Goal: Task Accomplishment & Management: Complete application form

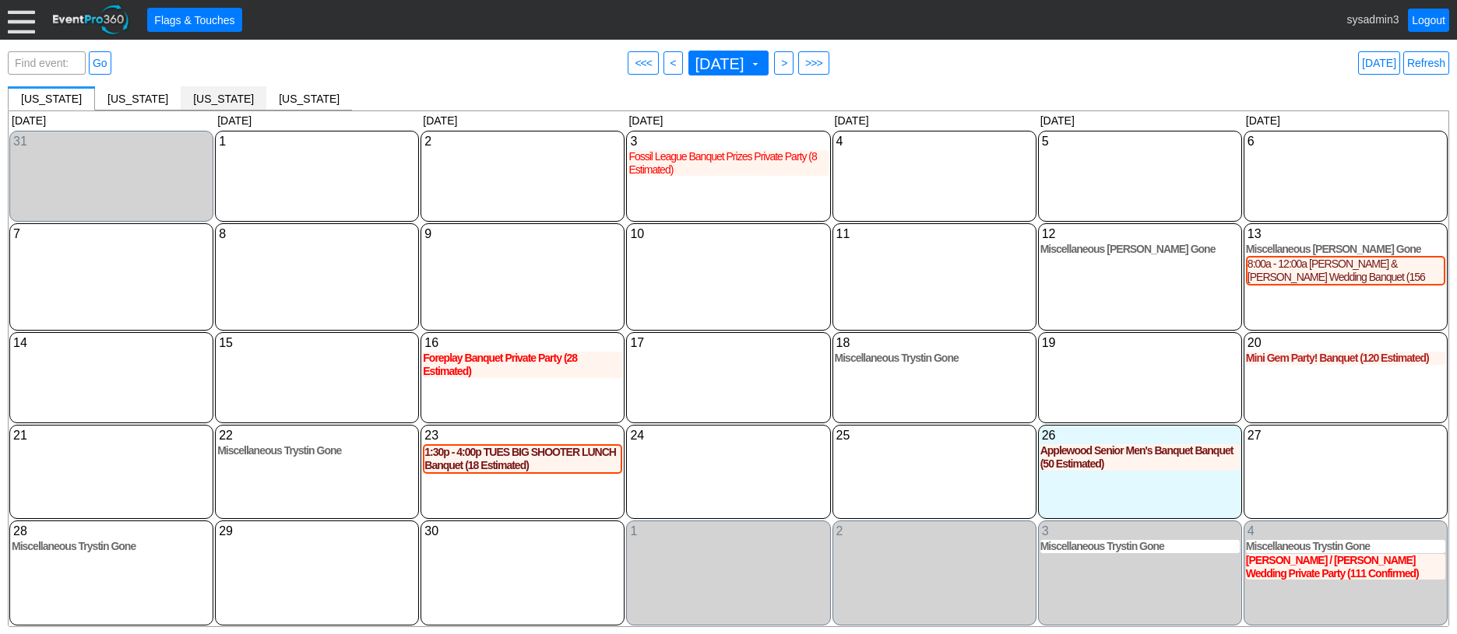
click at [195, 90] on div "Michigan [x]" at bounding box center [224, 98] width 86 height 24
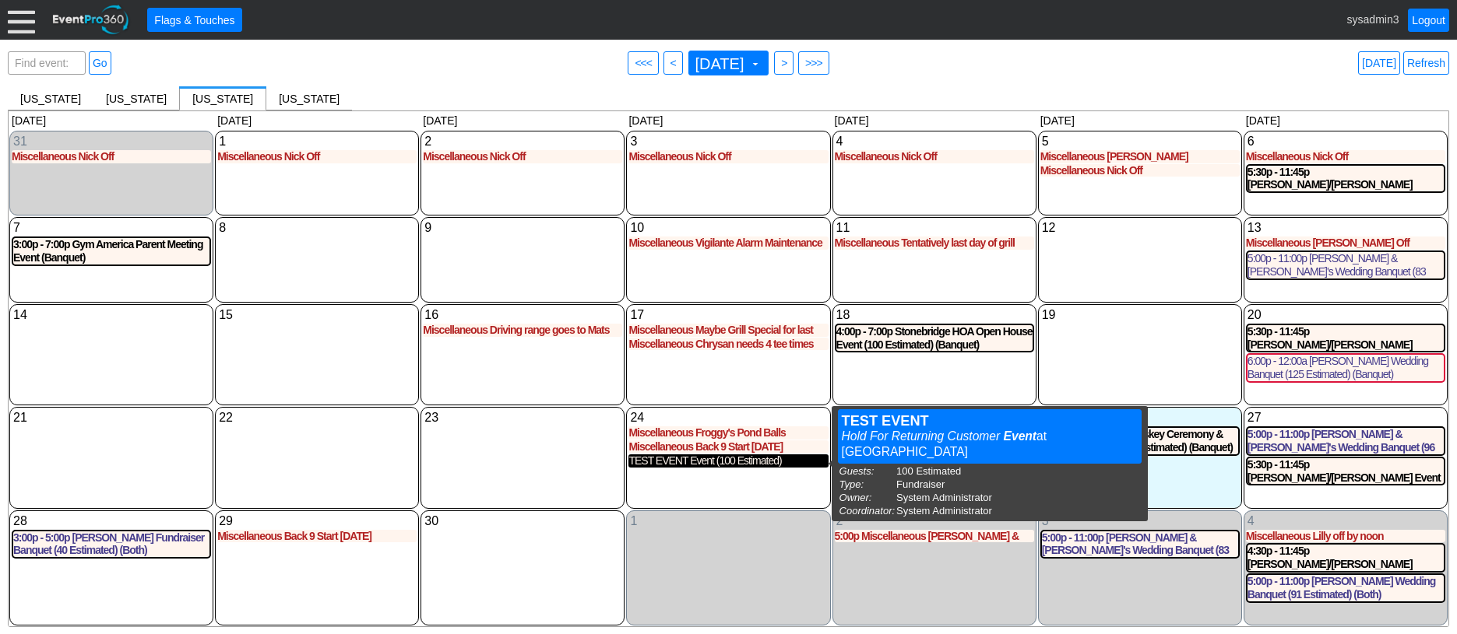
click at [719, 462] on div "TEST EVENT Event (100 Estimated)" at bounding box center [727, 461] width 199 height 13
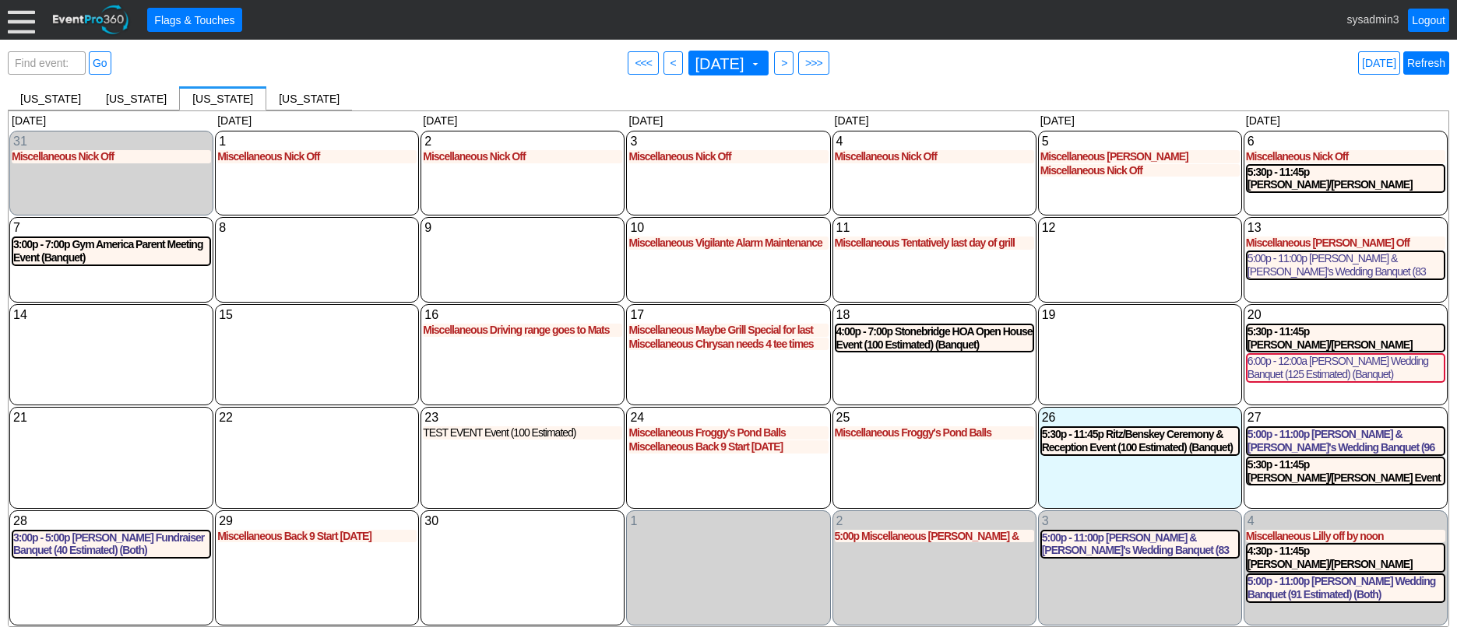
click at [1421, 65] on link "Refresh" at bounding box center [1426, 62] width 46 height 23
click at [1429, 15] on link "Logout" at bounding box center [1428, 20] width 41 height 23
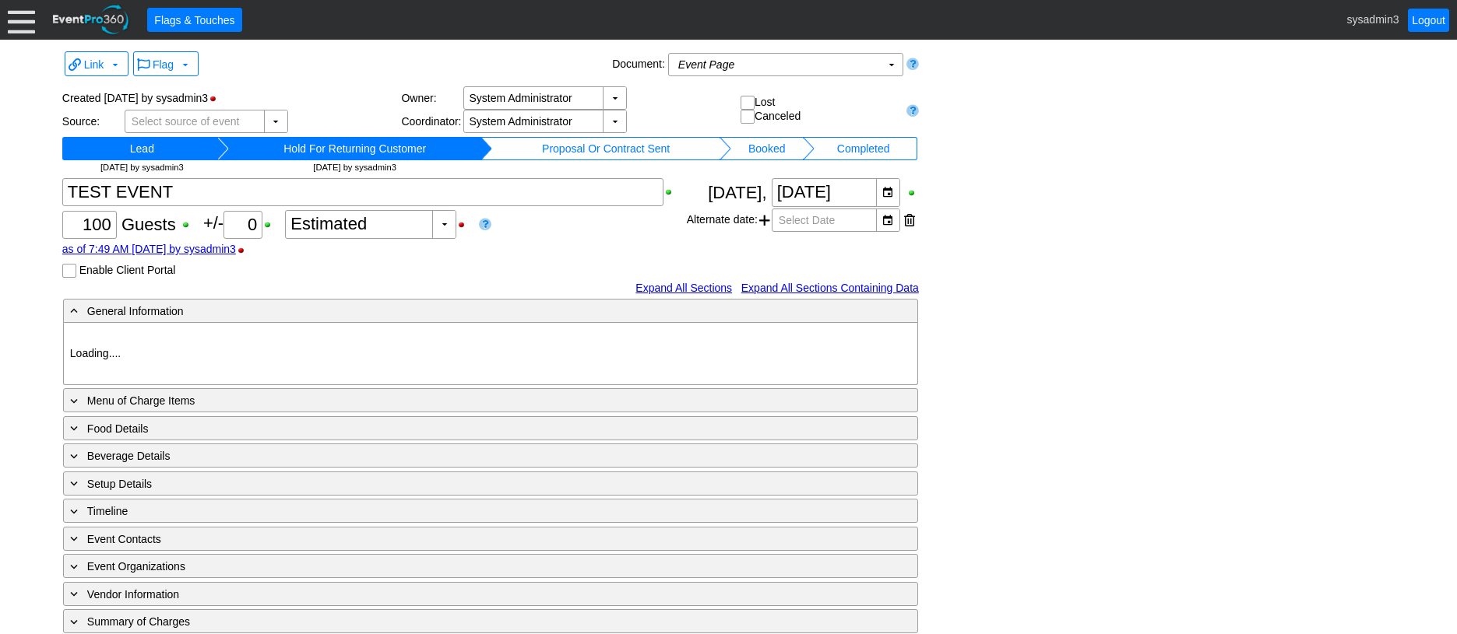
type input "Stonebridge GC"
type input "Fundraiser"
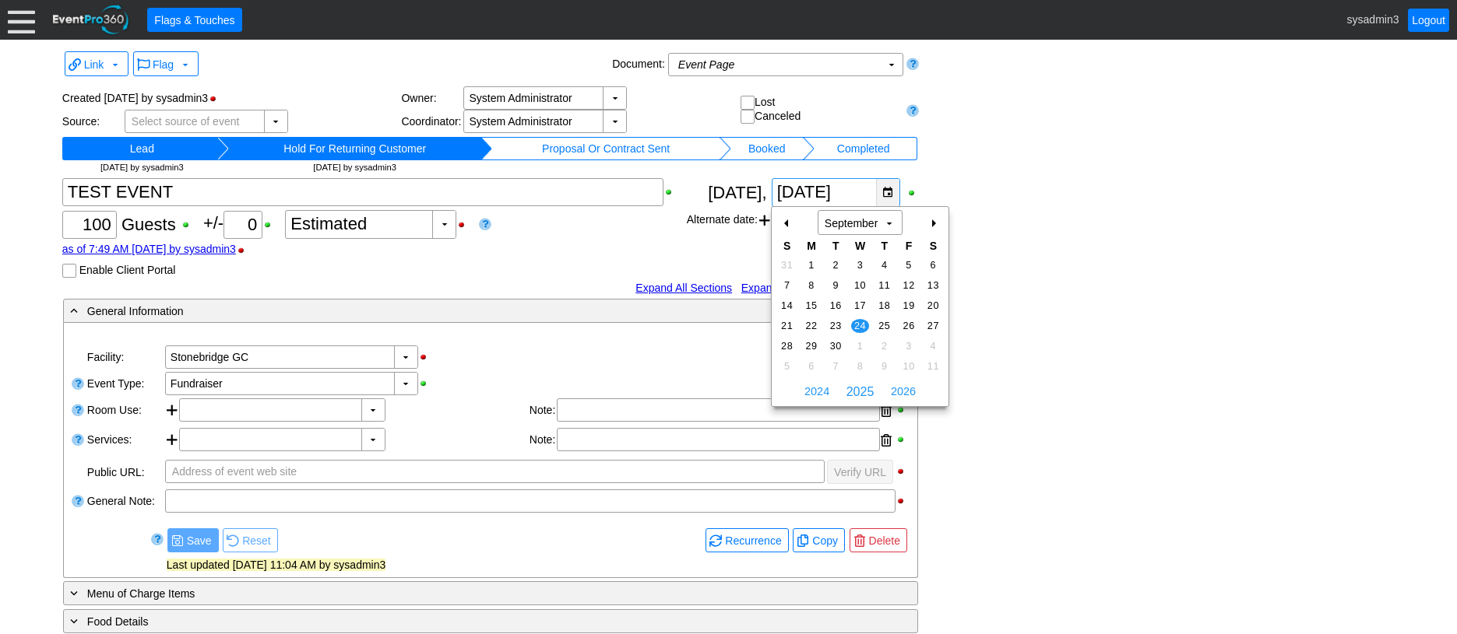
click at [886, 192] on div "▼" at bounding box center [887, 192] width 23 height 27
click at [835, 319] on span "23" at bounding box center [836, 326] width 18 height 14
type input "[DATE]"
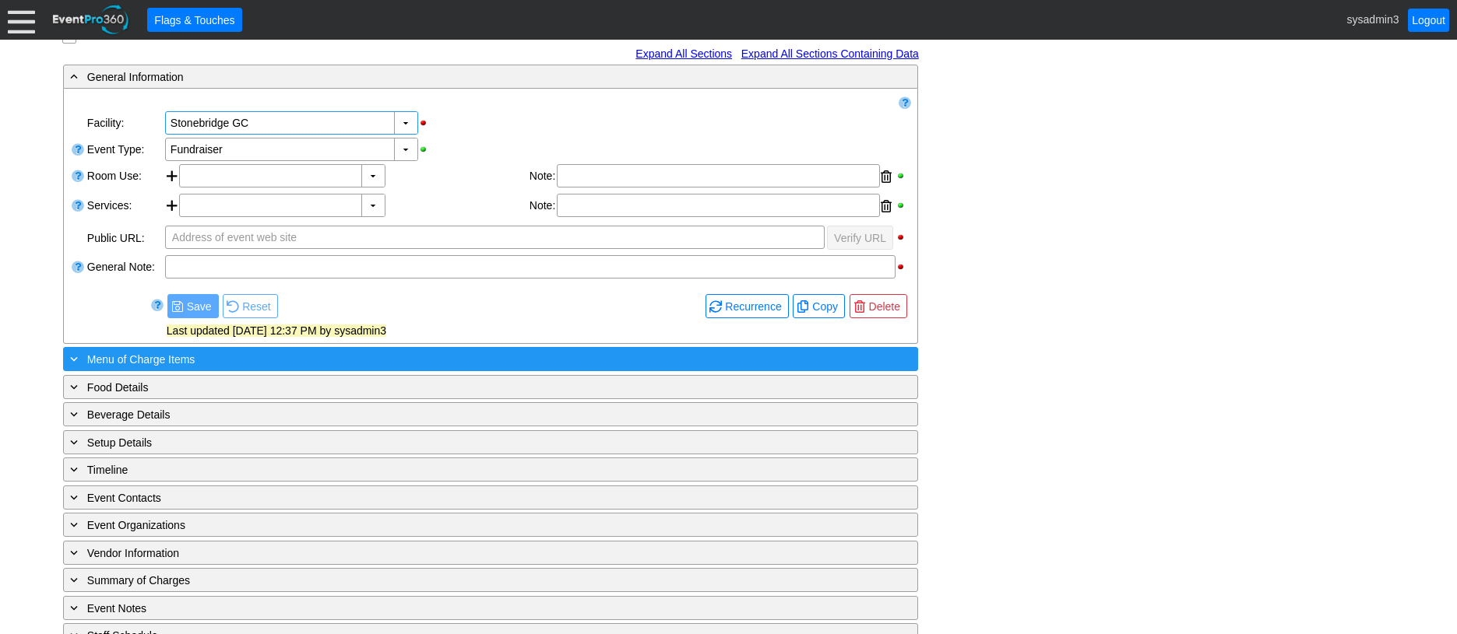
scroll to position [291, 0]
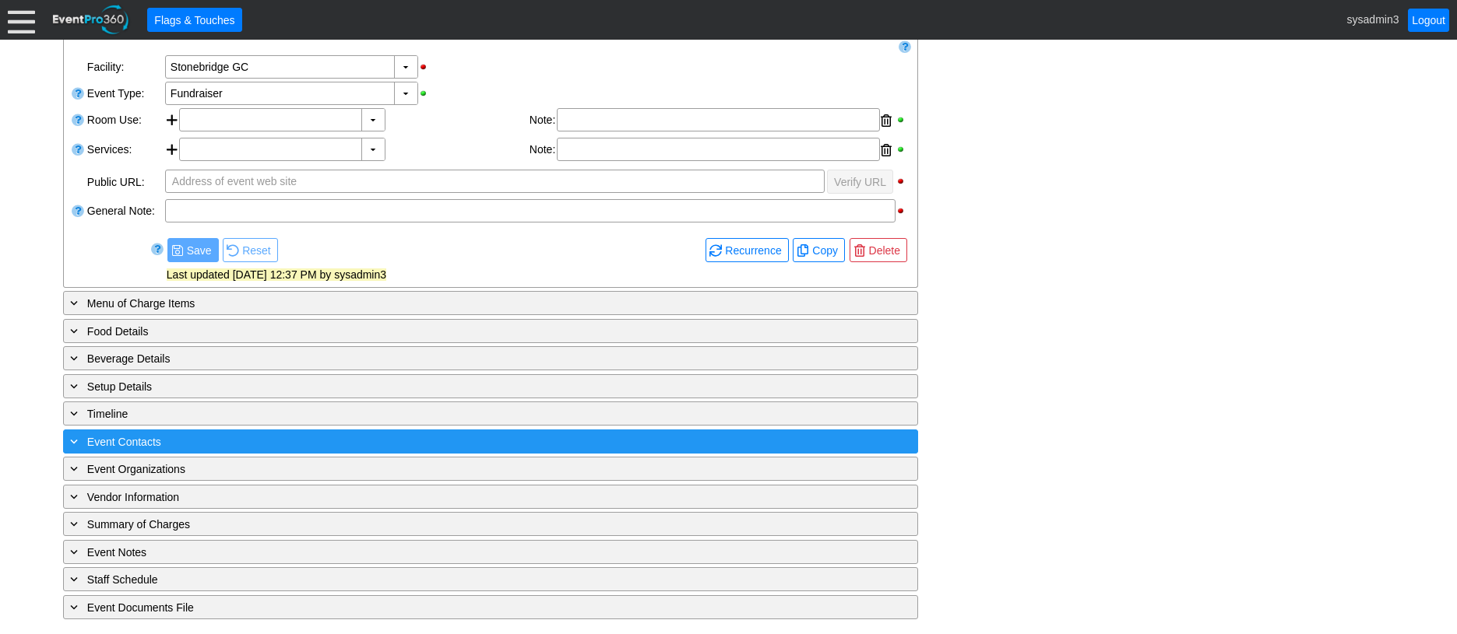
click at [288, 436] on div "- General Information ▼ Loading.... Remove all highlights Facility: ▼ Χ Stonebr…" at bounding box center [728, 314] width 1340 height 613
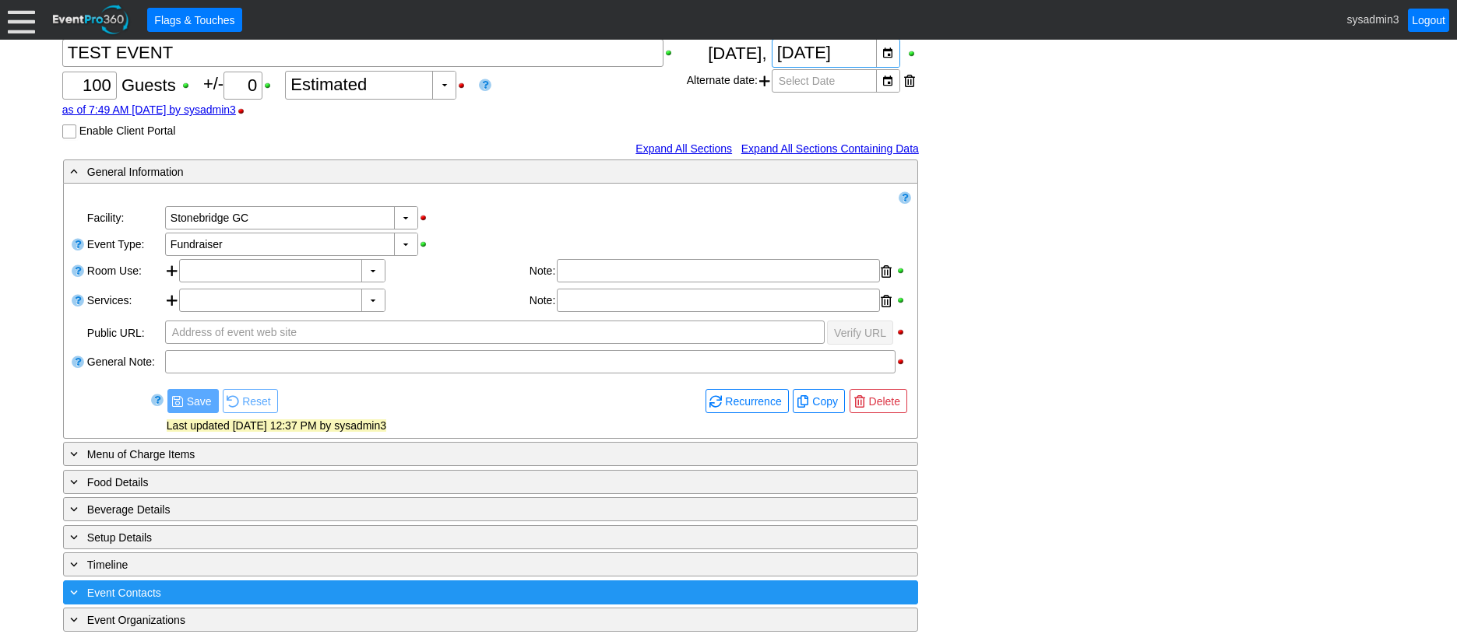
scroll to position [217, 0]
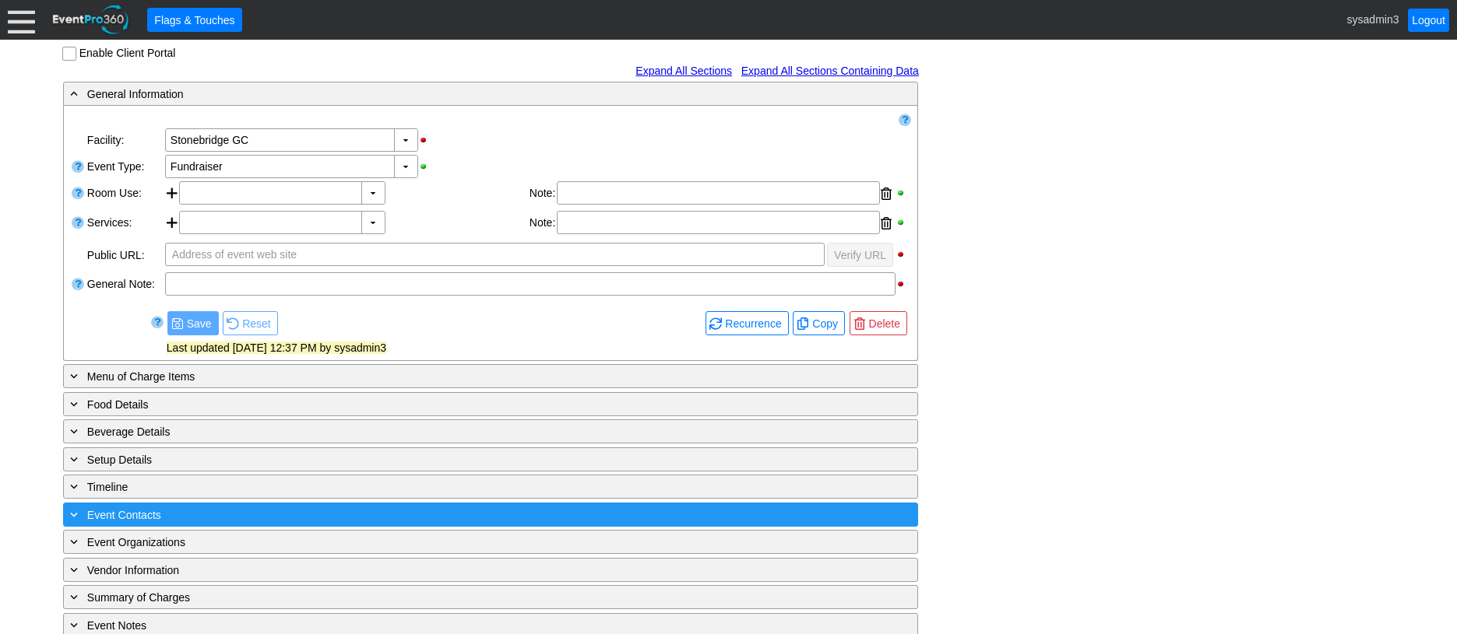
click at [274, 512] on div "+ Event Contacts" at bounding box center [458, 515] width 783 height 18
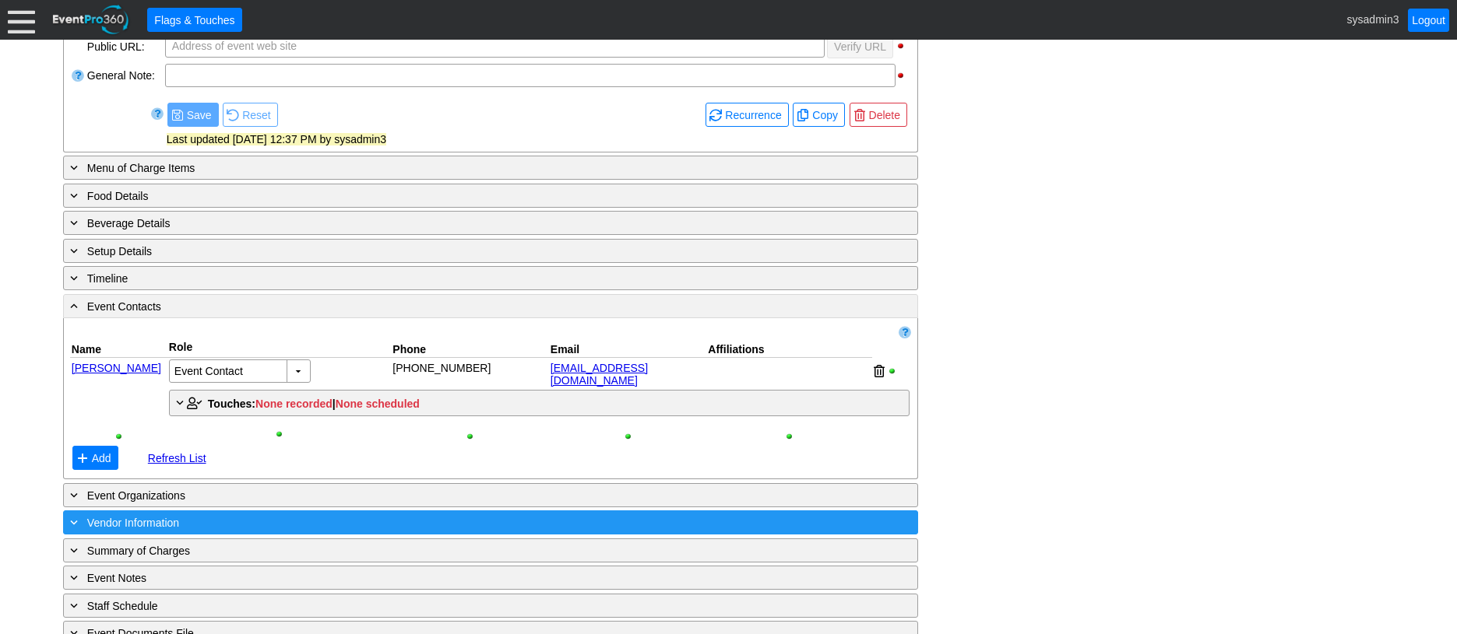
scroll to position [448, 0]
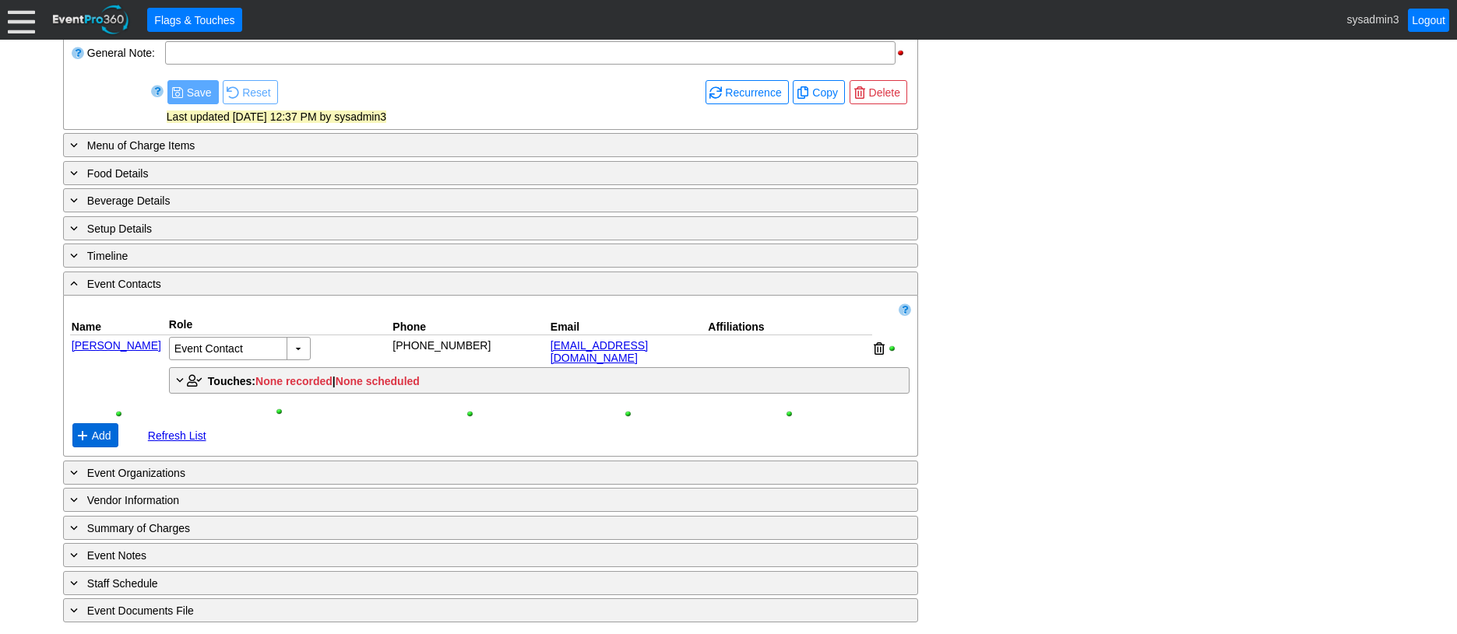
click at [99, 428] on span "Add" at bounding box center [102, 436] width 26 height 16
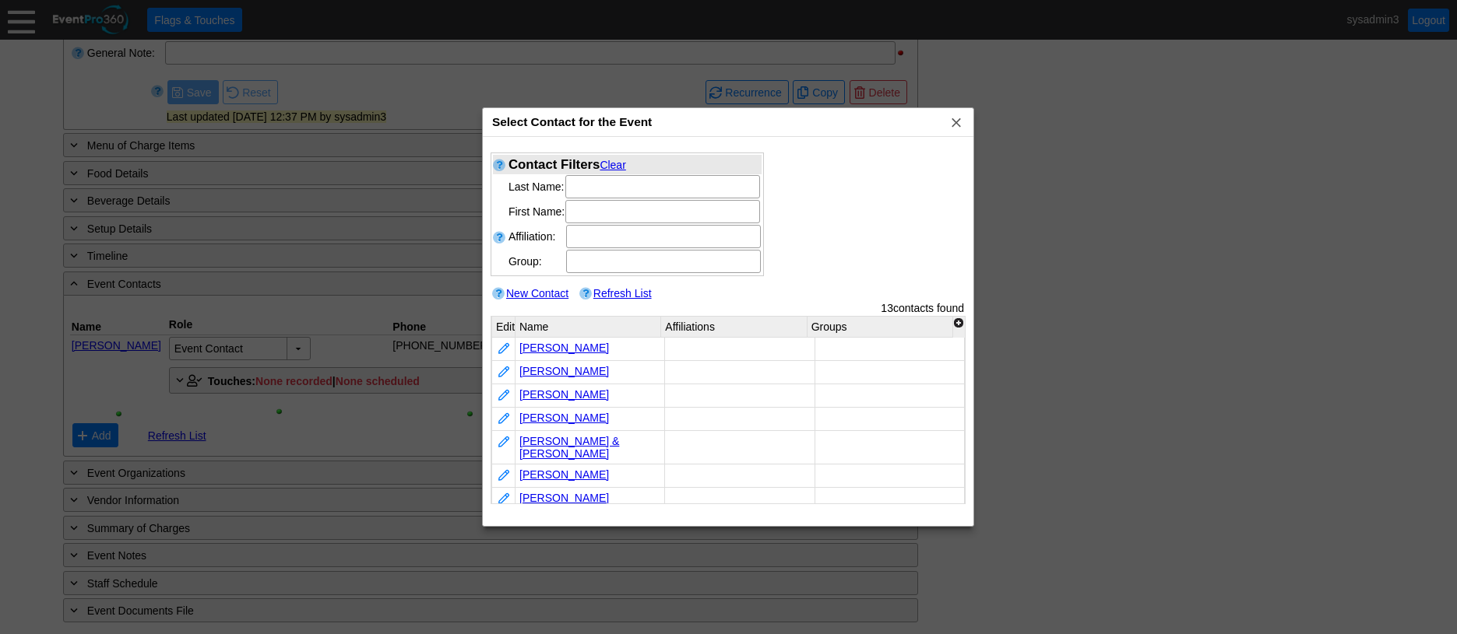
click at [538, 293] on link "New Contact" at bounding box center [537, 293] width 62 height 12
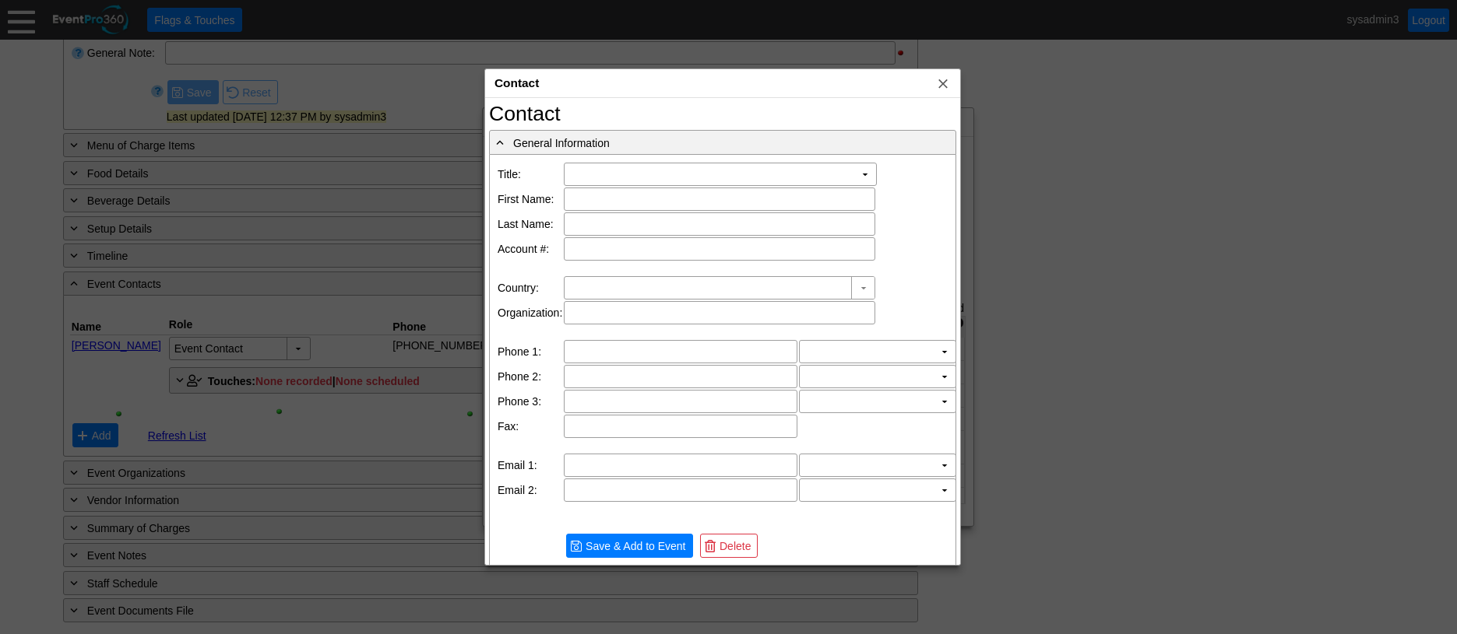
type input "[US_STATE]"
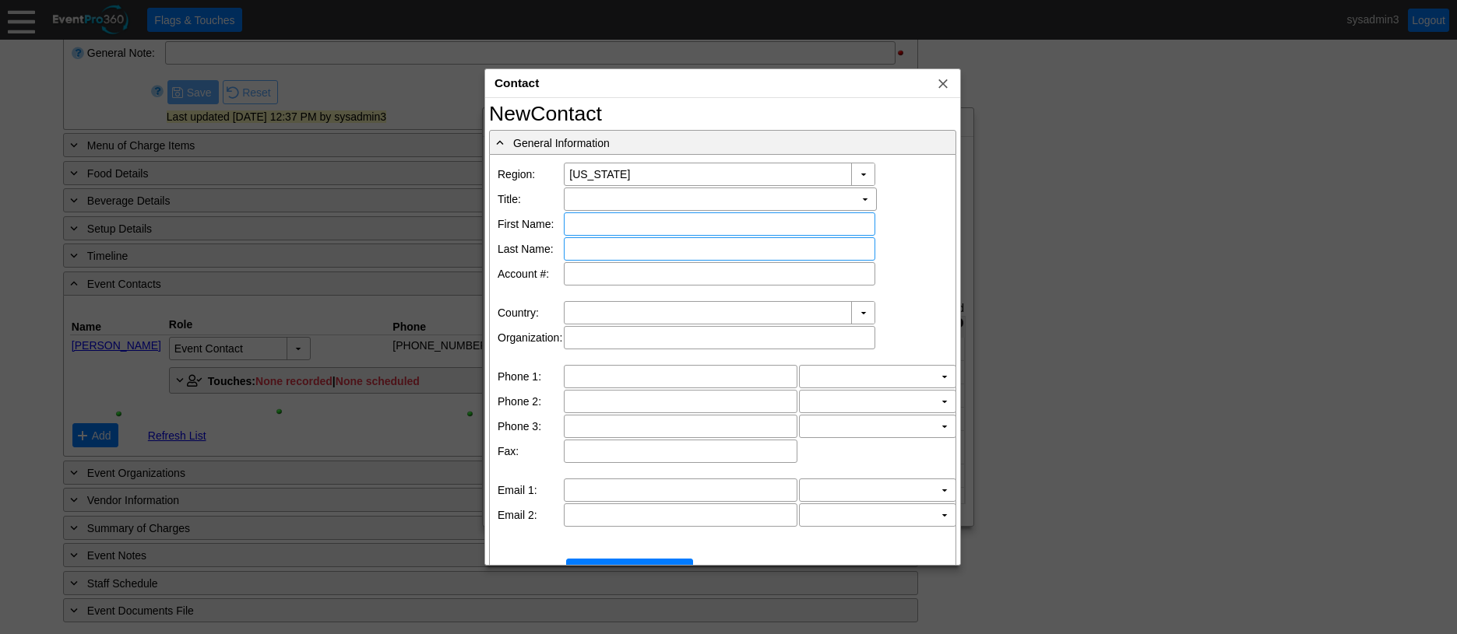
type input "Stonebridge GC"
type input "[GEOGRAPHIC_DATA]"
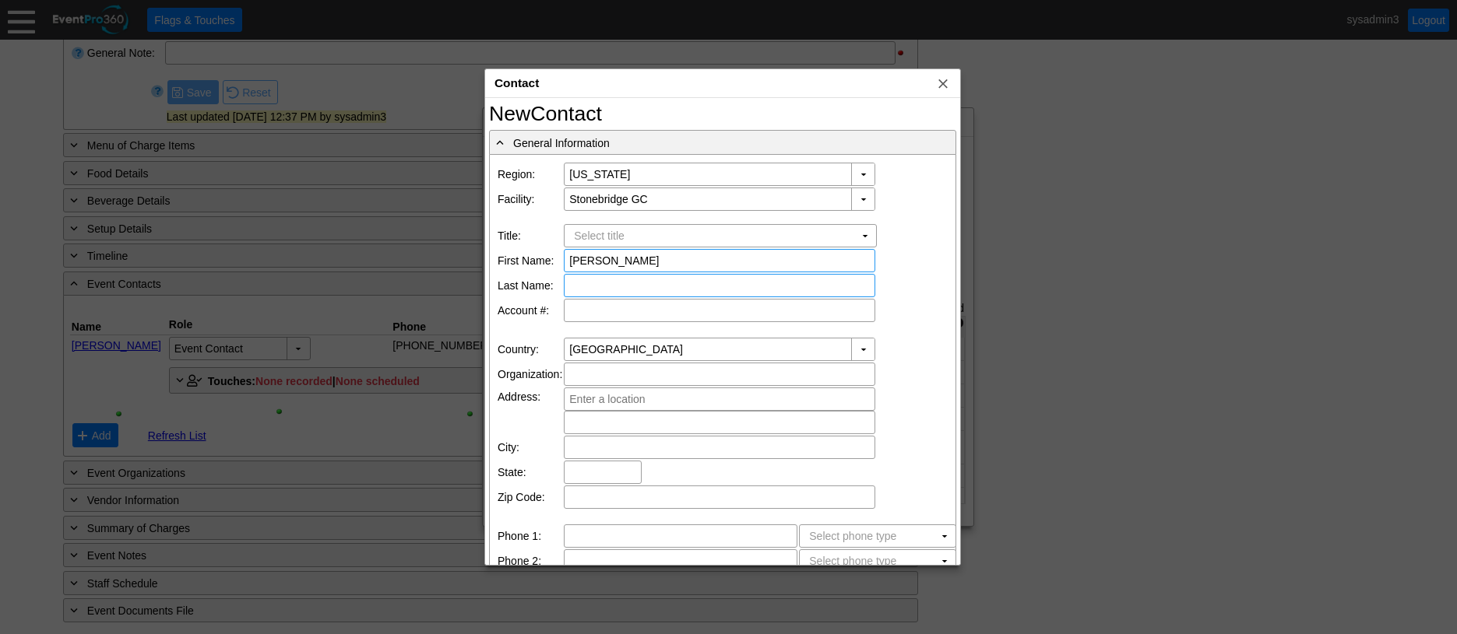
type input "[PERSON_NAME]"
click at [641, 285] on input "text" at bounding box center [719, 286] width 300 height 22
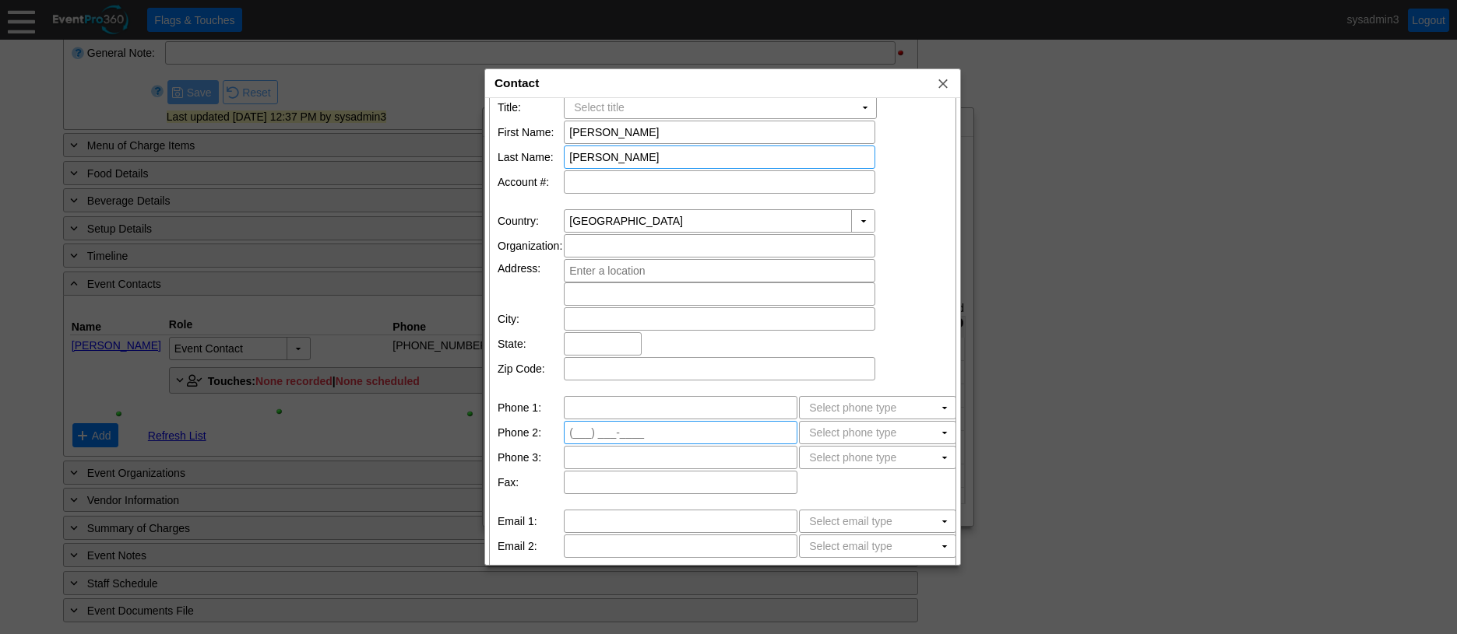
scroll to position [156, 0]
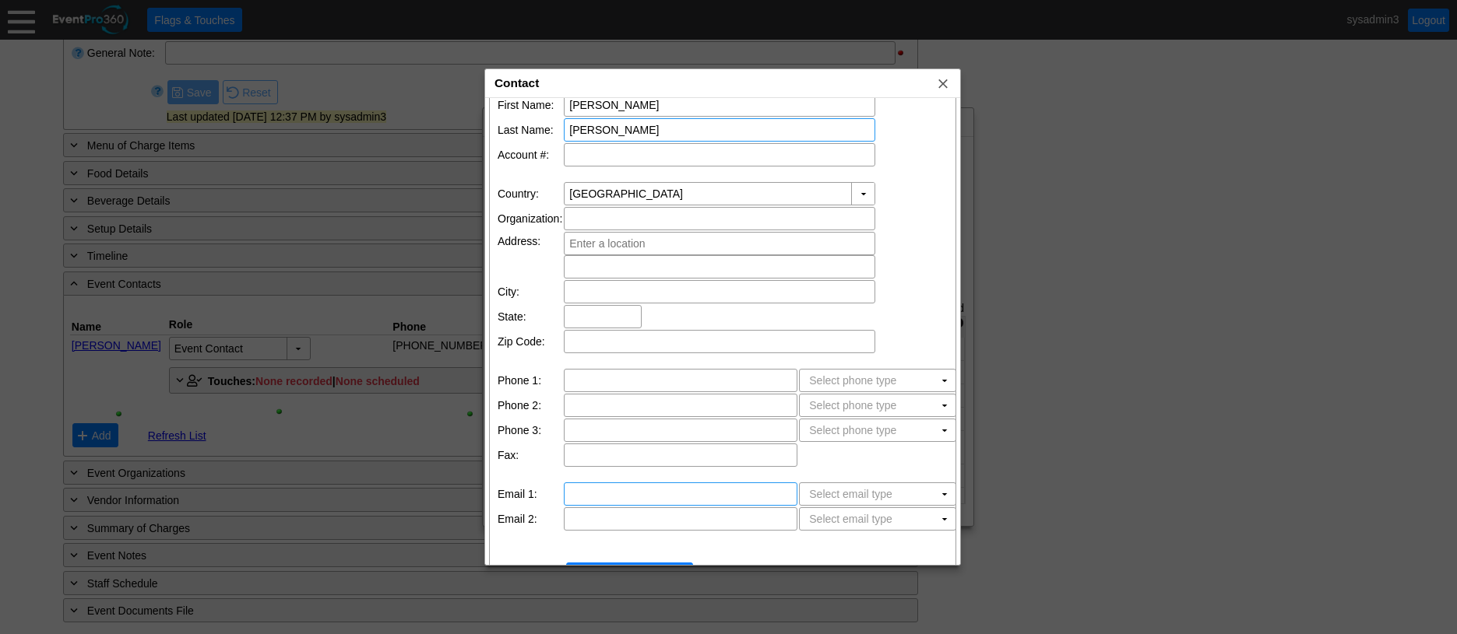
type input "[PERSON_NAME]"
drag, startPoint x: 627, startPoint y: 483, endPoint x: 586, endPoint y: 490, distance: 41.1
paste input "[PERSON_NAME] <[PERSON_NAME][EMAIL_ADDRESS][DOMAIN_NAME]>"
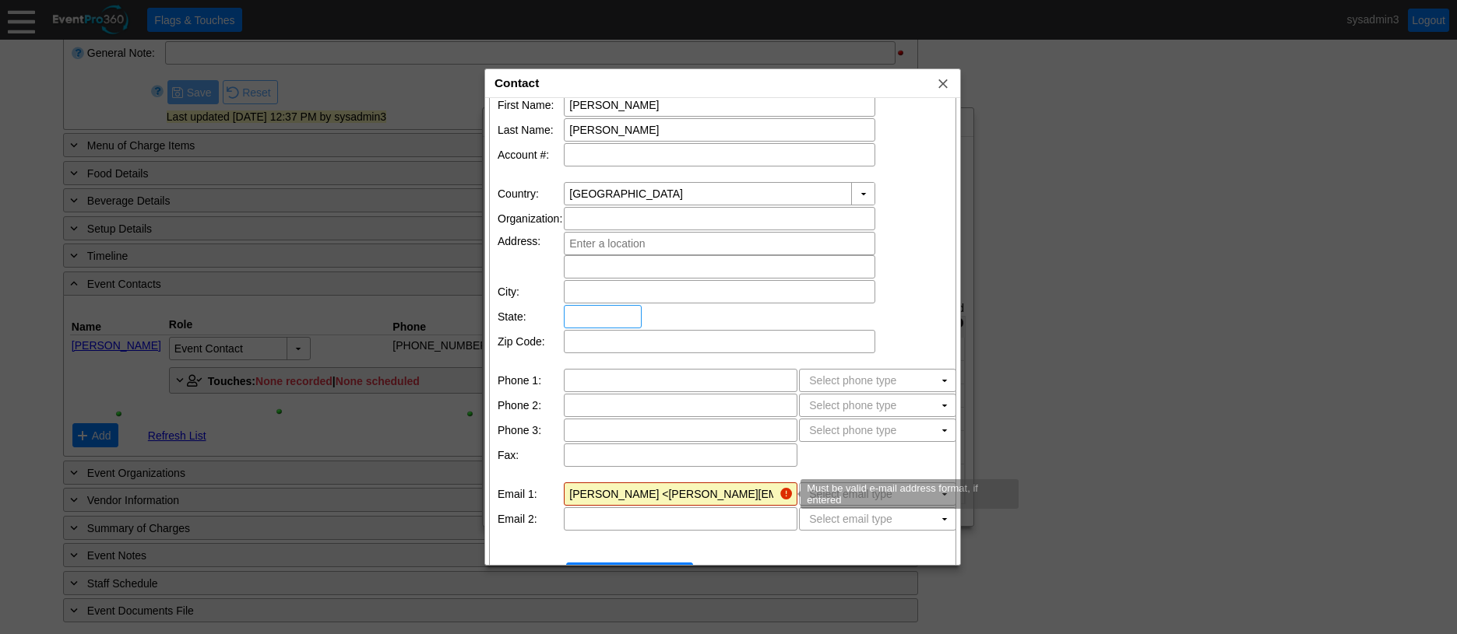
scroll to position [0, 5]
click at [638, 494] on input "[PERSON_NAME] <[PERSON_NAME][EMAIL_ADDRESS][DOMAIN_NAME]>" at bounding box center [671, 494] width 204 height 22
click at [725, 493] on input "[PERSON_NAME][EMAIL_ADDRESS][DOMAIN_NAME]>" at bounding box center [671, 494] width 204 height 22
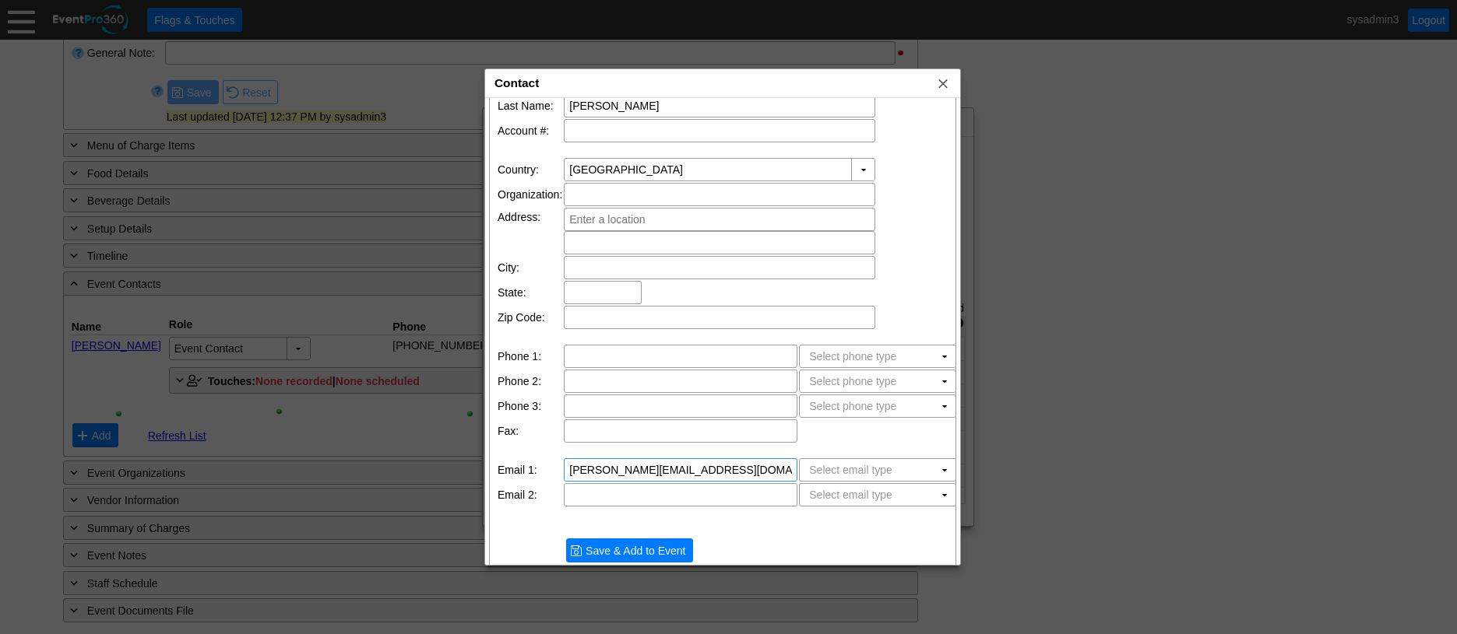
scroll to position [192, 0]
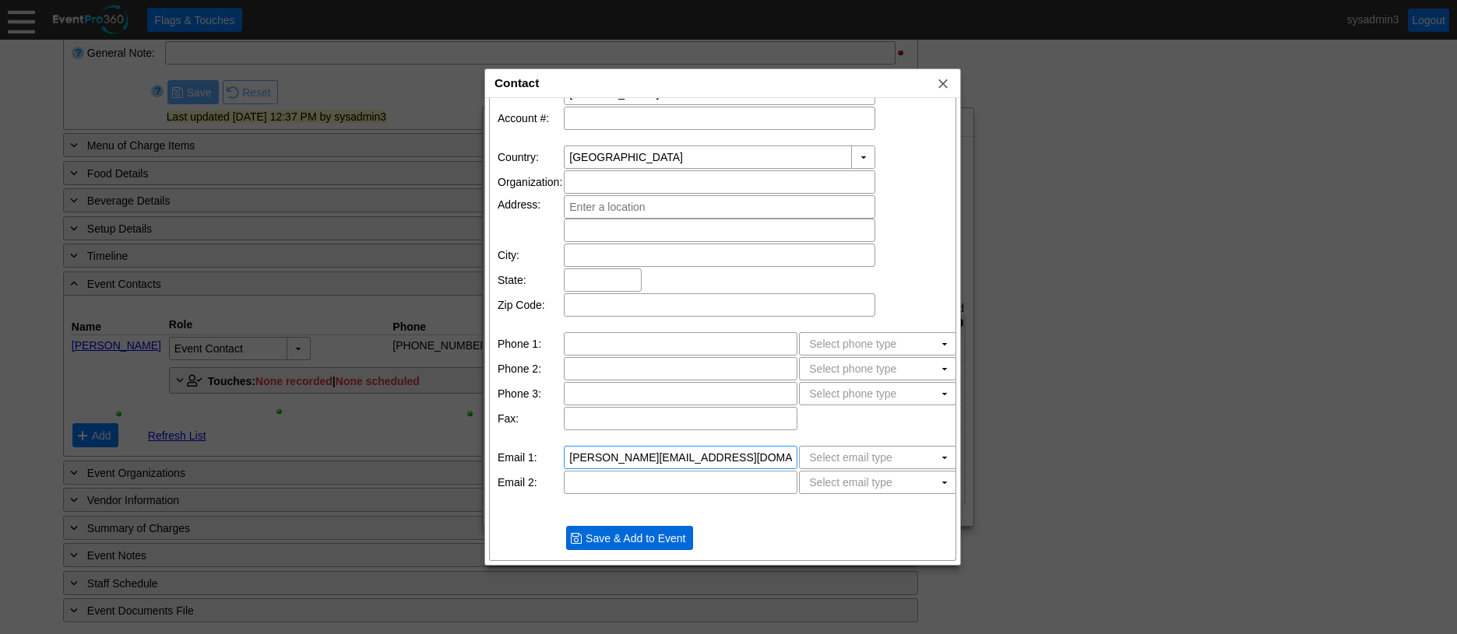
type input "[PERSON_NAME][EMAIL_ADDRESS][DOMAIN_NAME]"
click at [668, 540] on span "Save & Add to Event" at bounding box center [635, 539] width 106 height 16
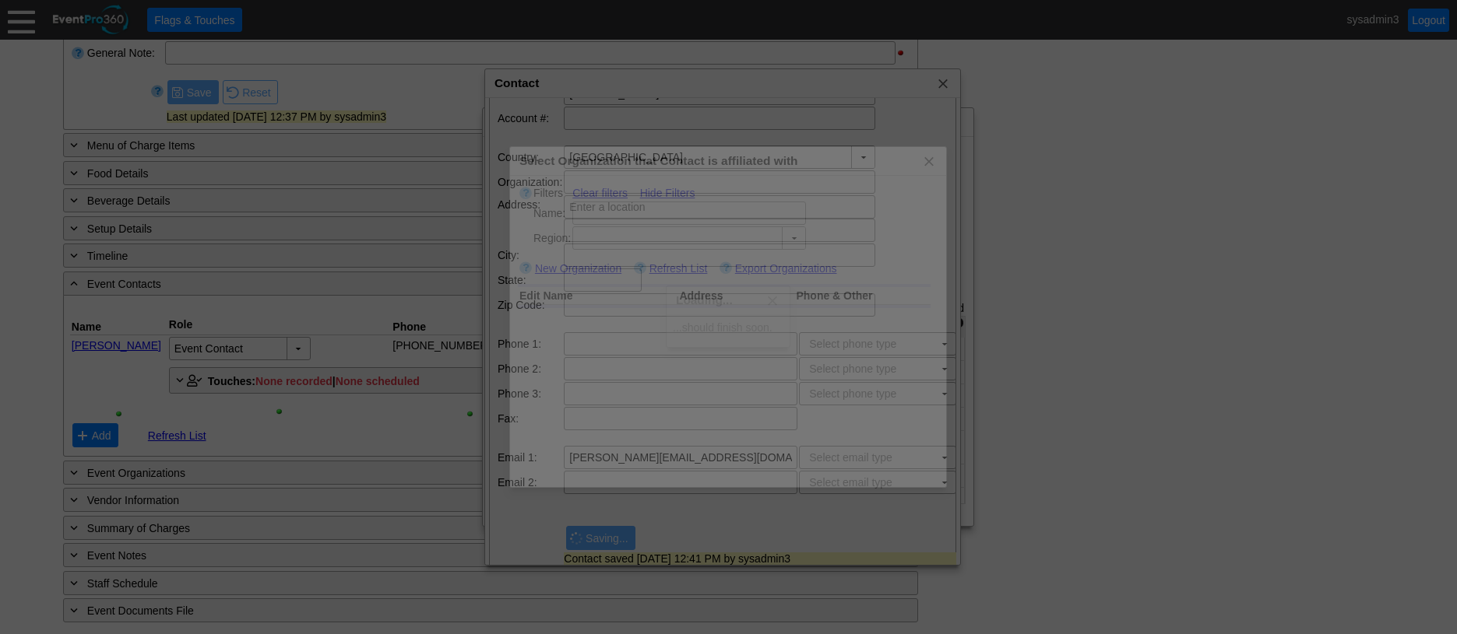
type input "[US_STATE]"
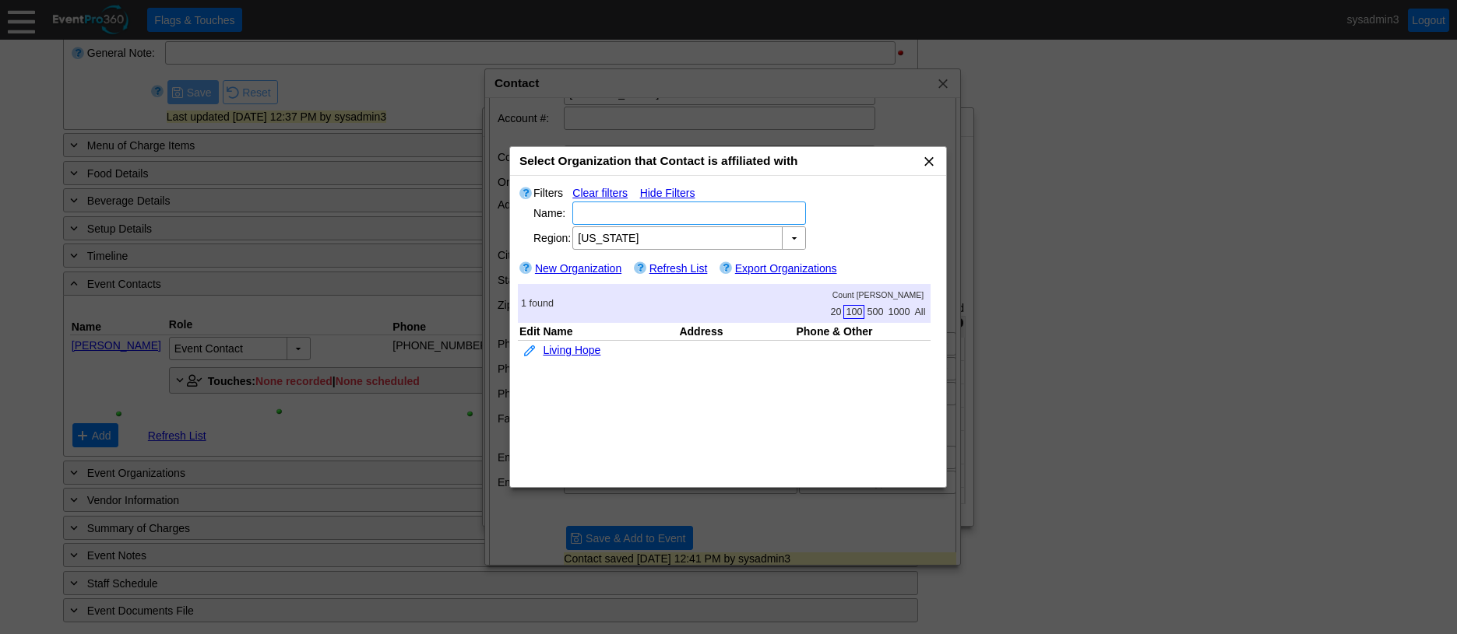
click at [927, 158] on span "x" at bounding box center [929, 161] width 16 height 16
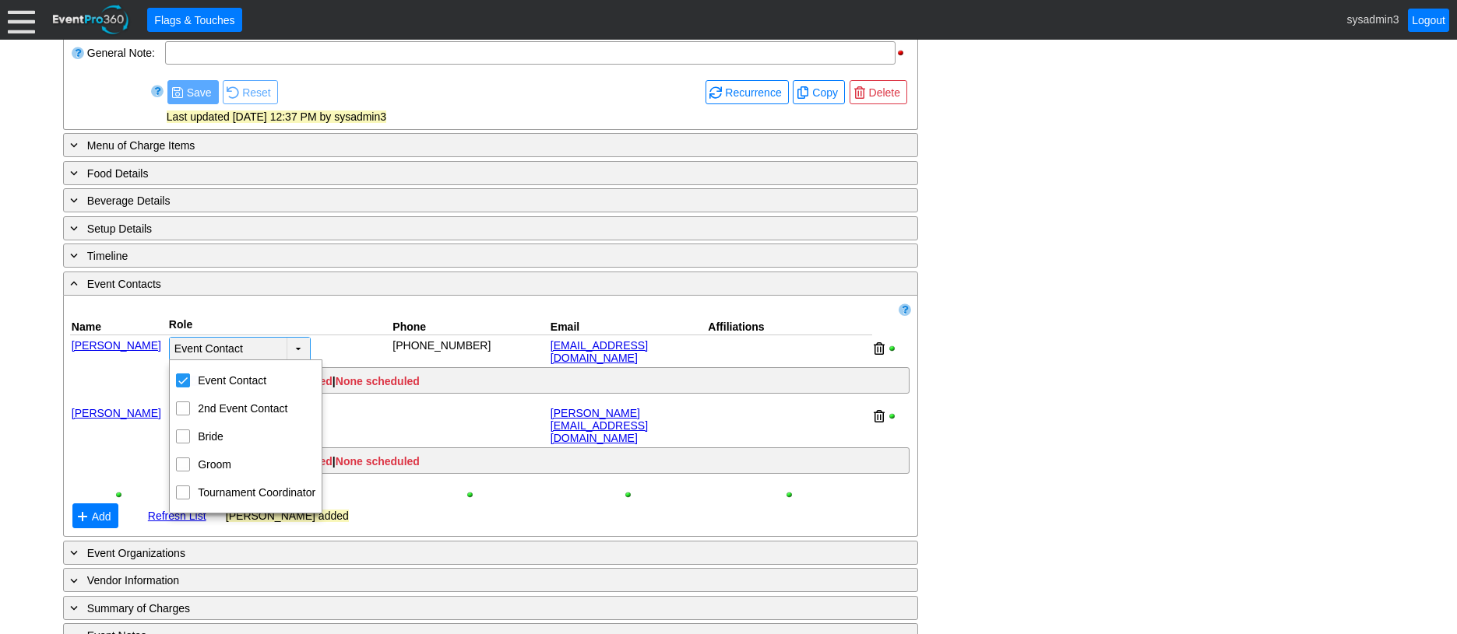
click at [297, 343] on td "▼" at bounding box center [297, 349] width 23 height 23
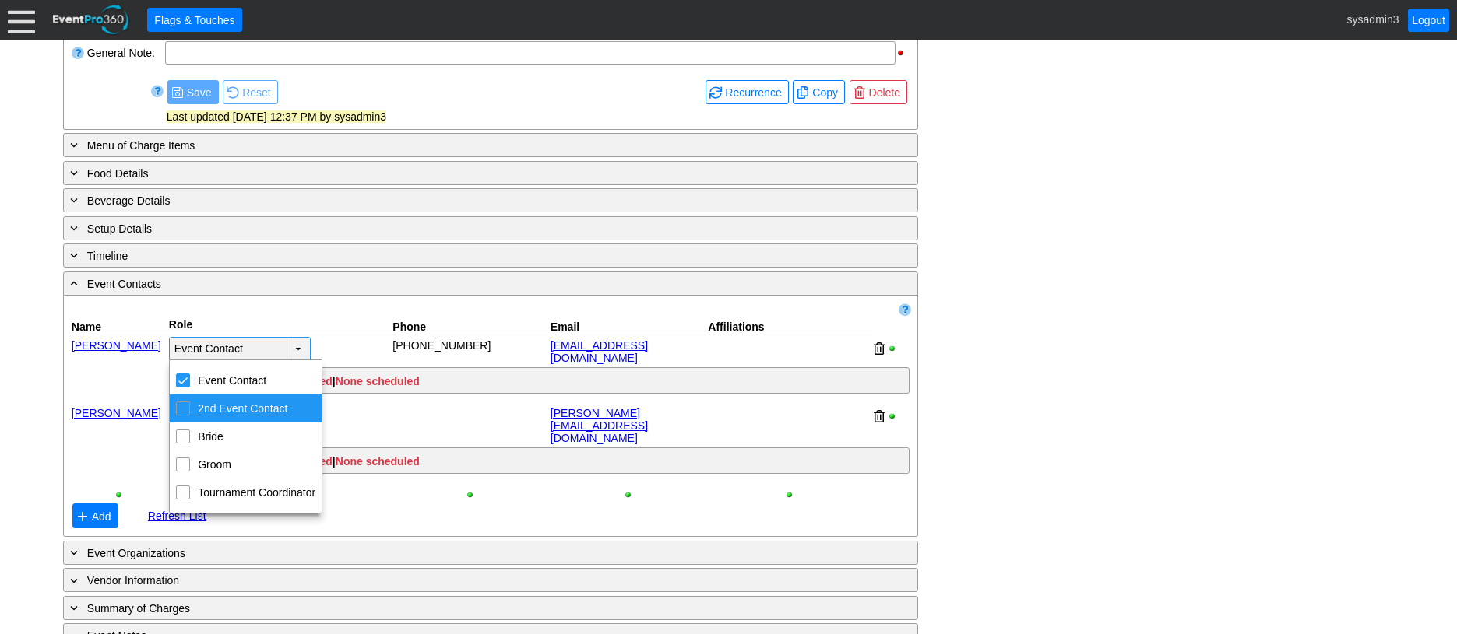
click at [190, 413] on div "2nd Event Contact" at bounding box center [183, 409] width 14 height 14
checkbox input "true"
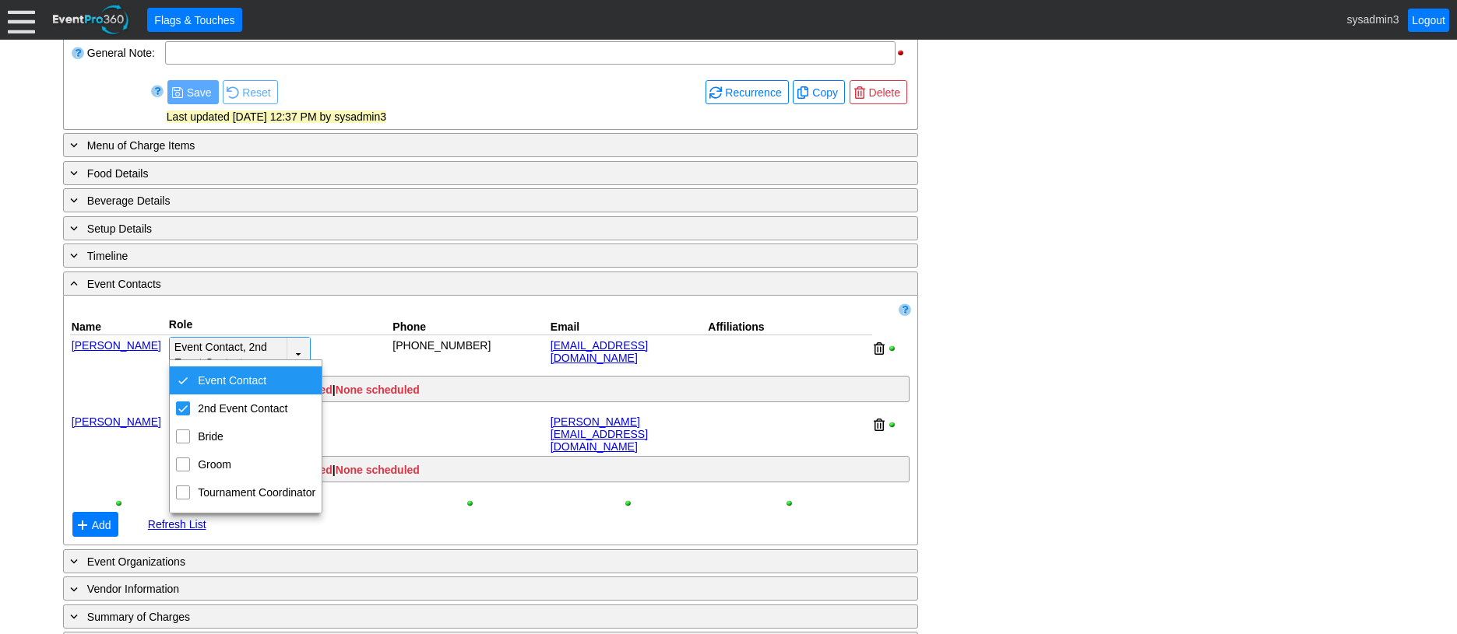
click at [181, 380] on div "Event Contact" at bounding box center [183, 381] width 14 height 14
checkbox input "false"
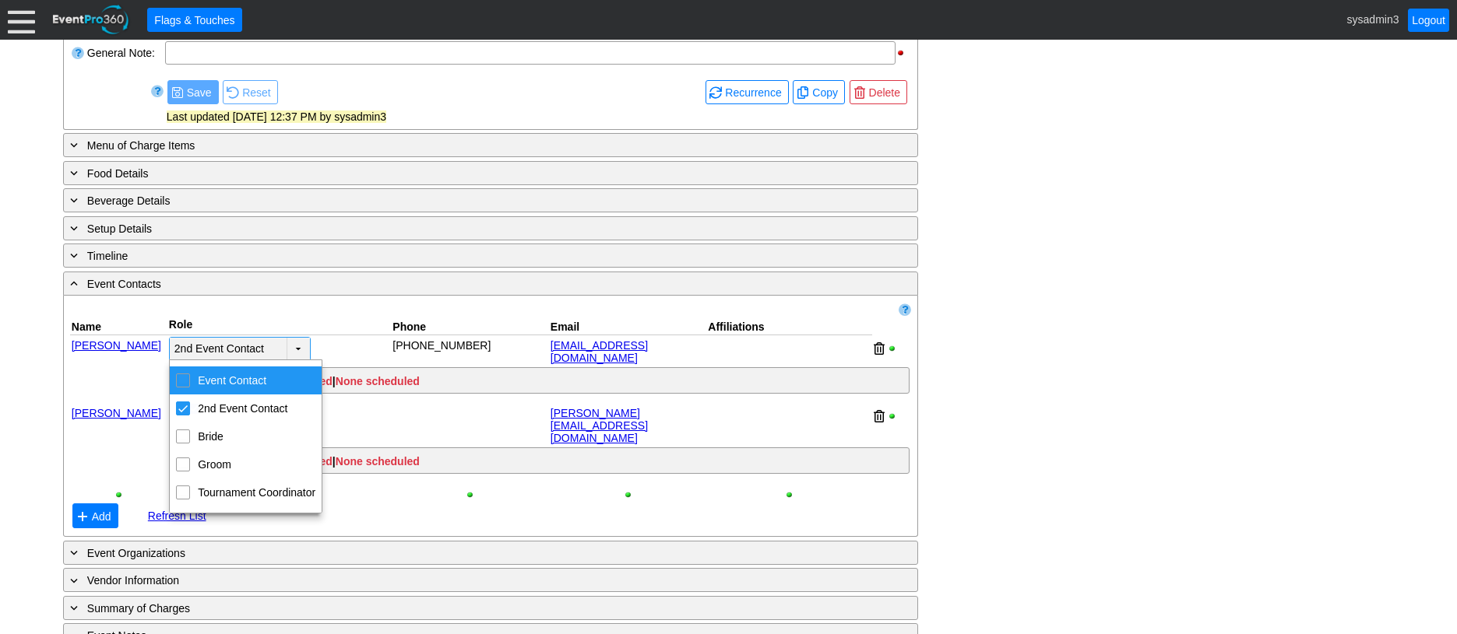
click at [352, 306] on div at bounding box center [490, 309] width 841 height 15
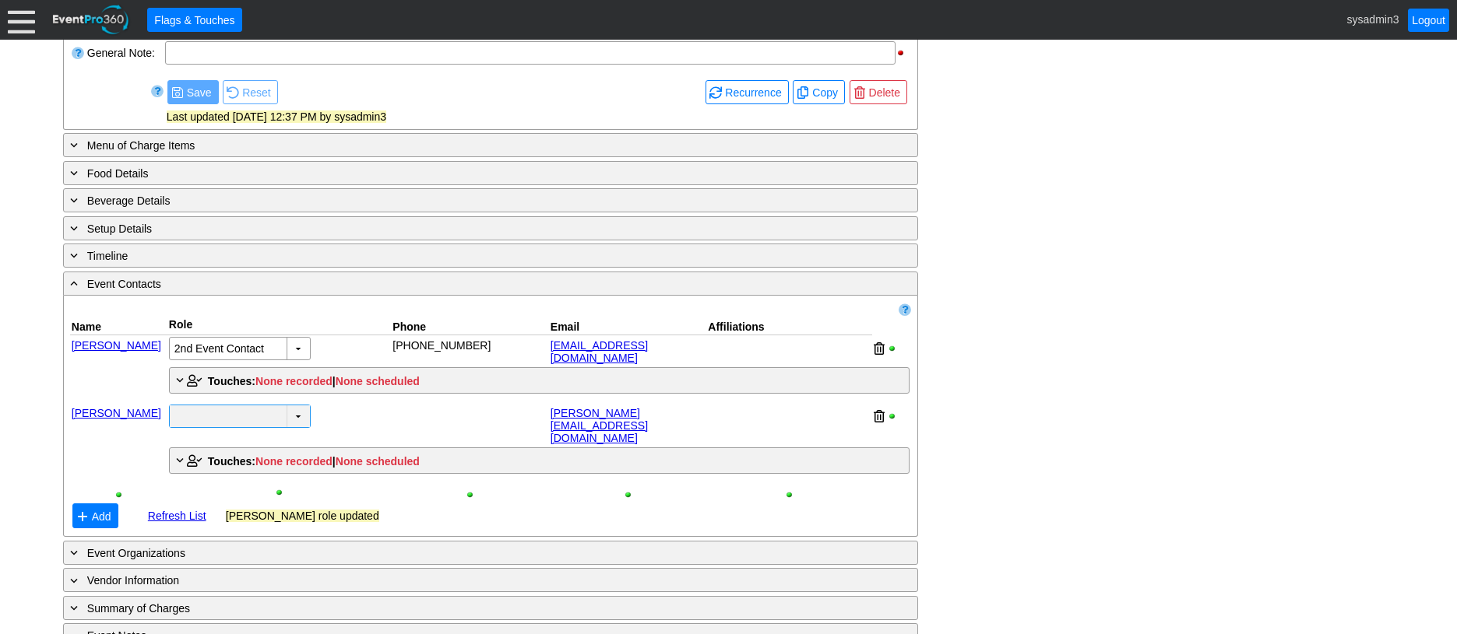
click at [295, 406] on td "▼" at bounding box center [297, 417] width 23 height 22
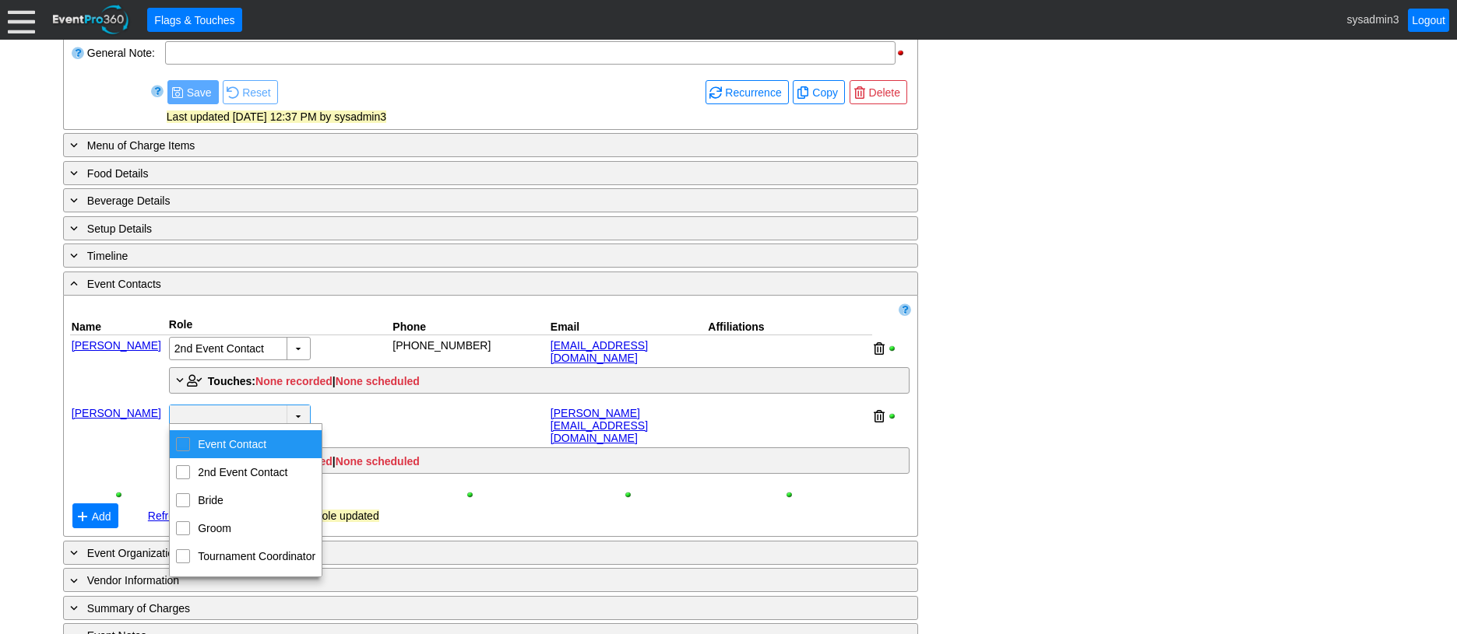
click at [184, 445] on input "Event Contact" at bounding box center [183, 443] width 10 height 10
checkbox input "true"
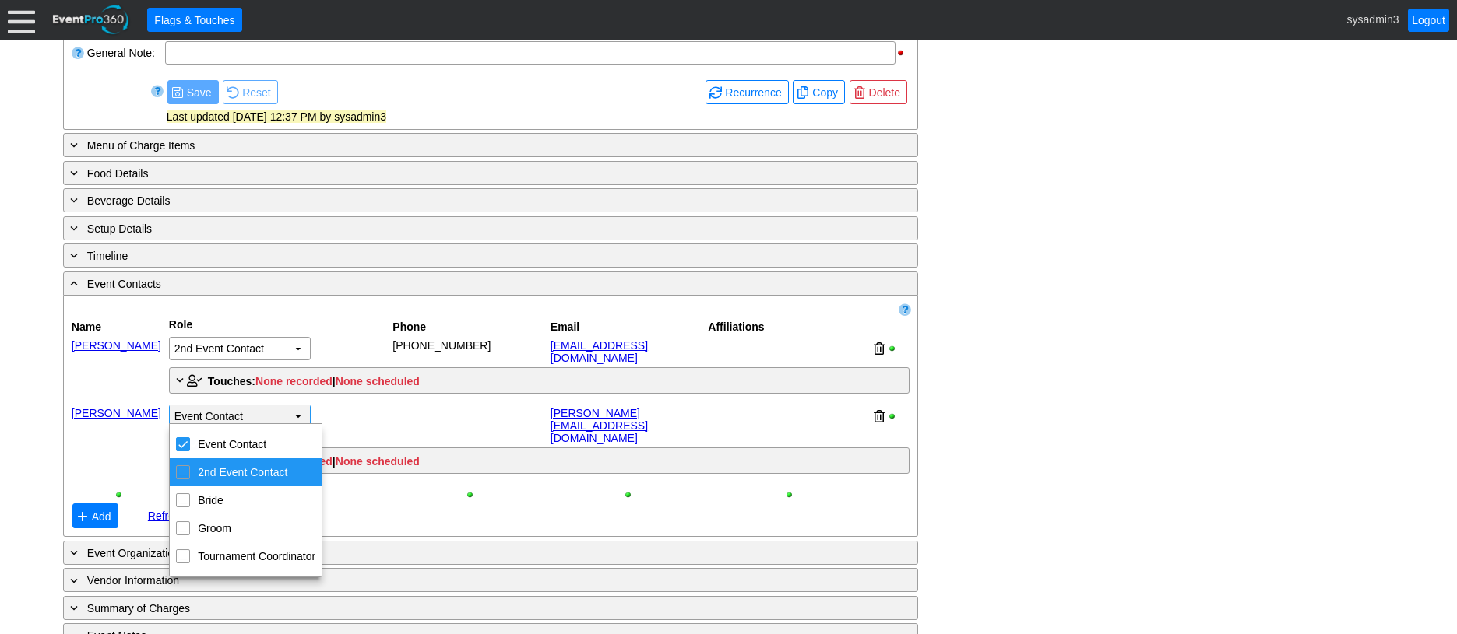
drag, startPoint x: 1078, startPoint y: 377, endPoint x: 1087, endPoint y: 356, distance: 22.7
click at [1079, 376] on div "- General Information ▼ Loading.... Remove all highlights Facility: ▼ Χ Stonebr…" at bounding box center [728, 277] width 1340 height 855
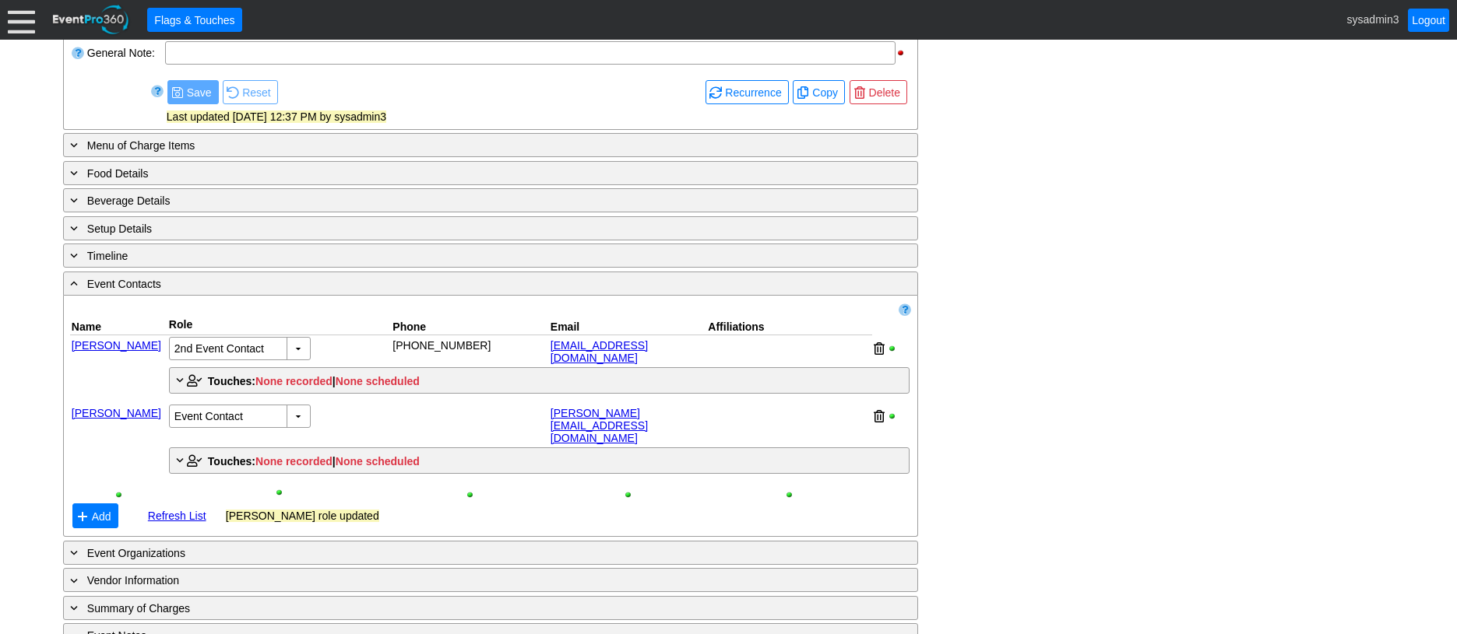
click at [160, 510] on link "Refresh List" at bounding box center [177, 516] width 58 height 12
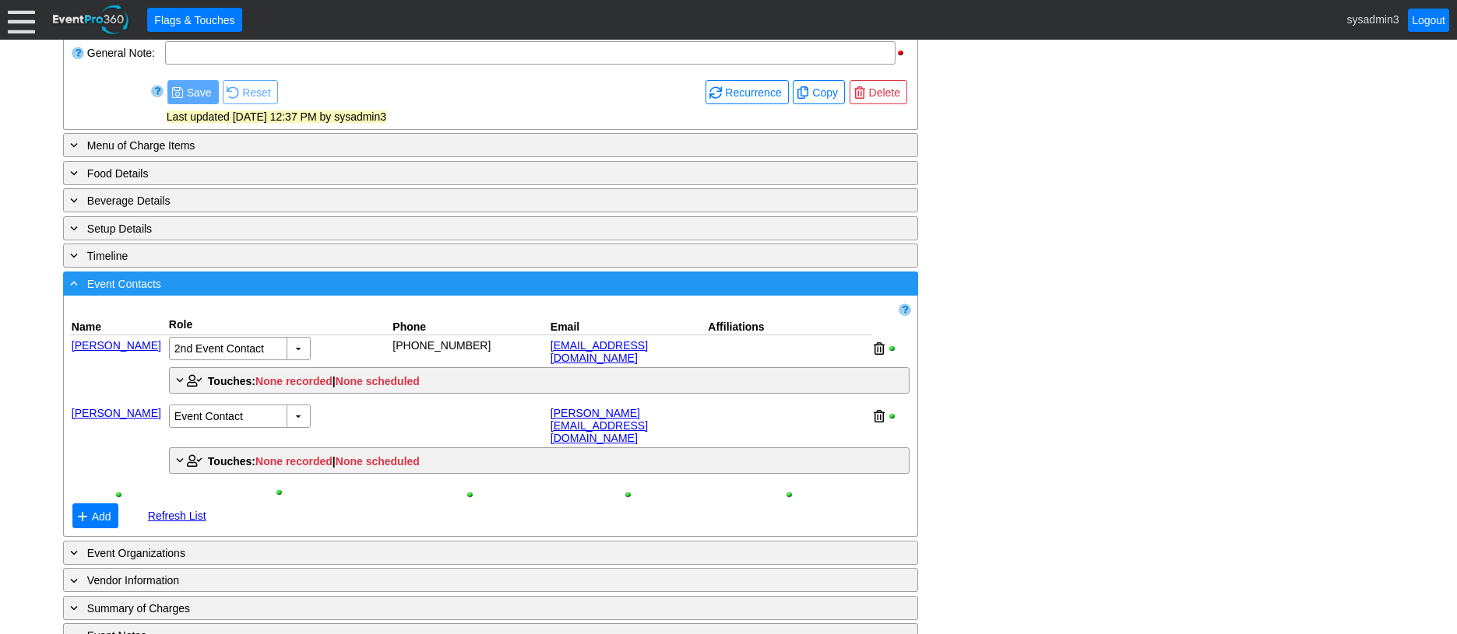
click at [409, 290] on div "- Event Contacts" at bounding box center [458, 284] width 783 height 18
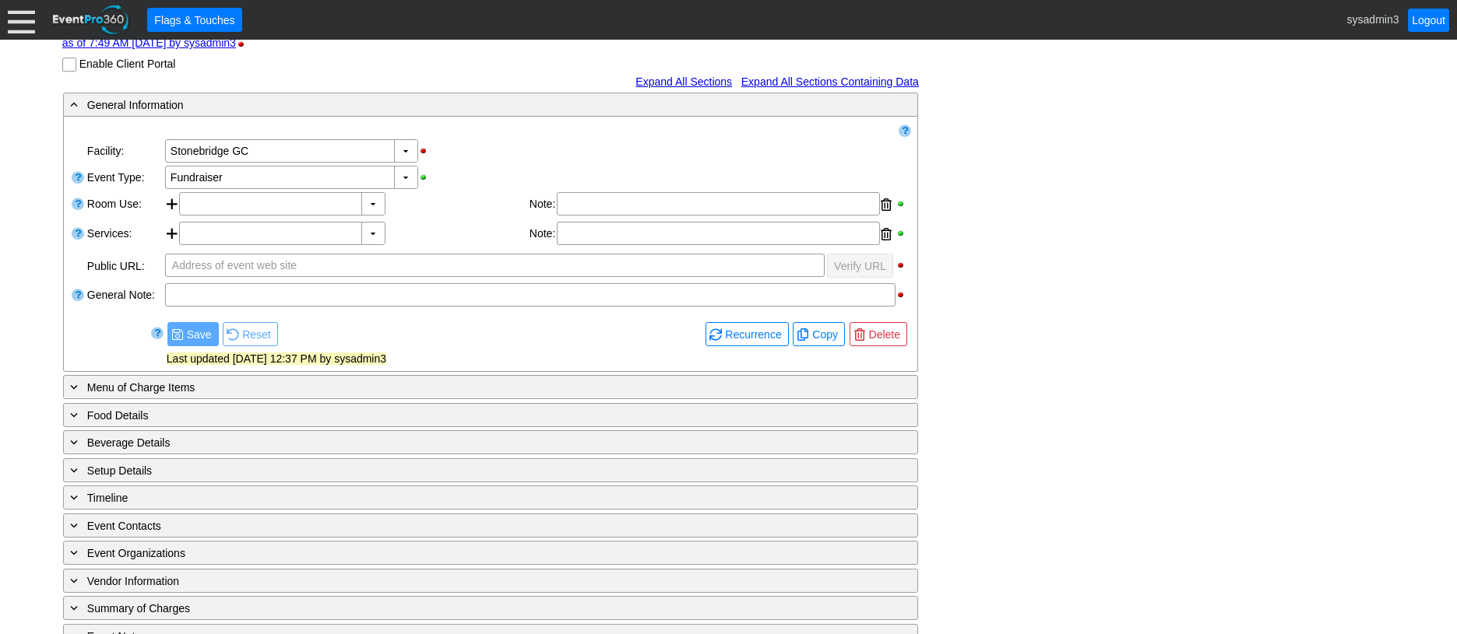
scroll to position [0, 0]
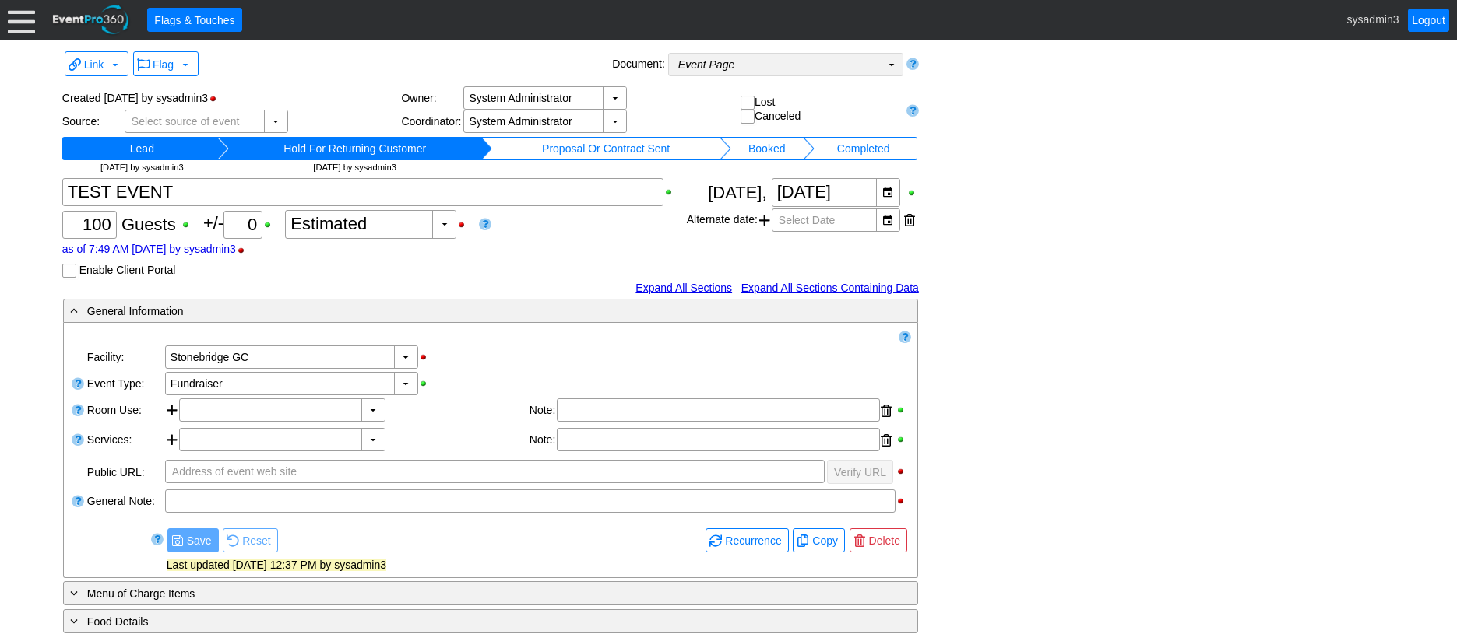
click at [793, 65] on td "Event Page Χ" at bounding box center [775, 65] width 212 height 22
click at [733, 64] on icon "Event Page" at bounding box center [706, 64] width 56 height 12
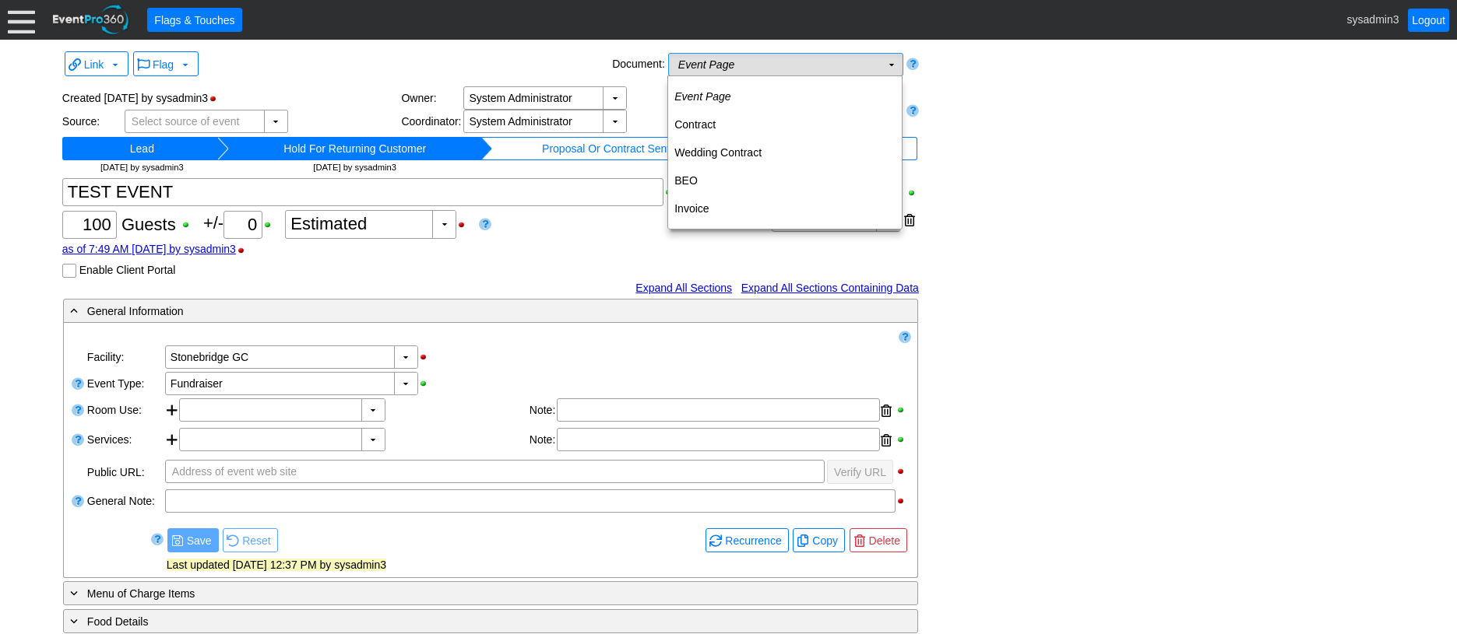
click at [775, 65] on td "Event Page Χ" at bounding box center [775, 65] width 212 height 22
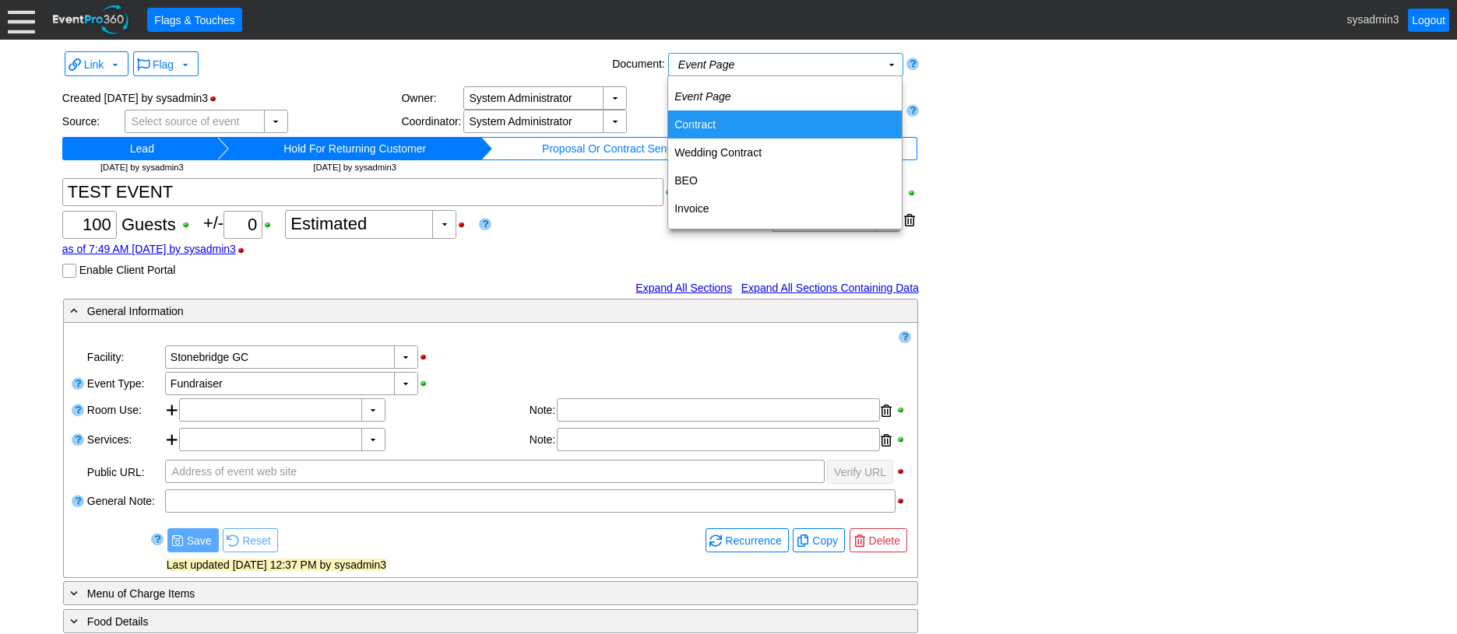
click at [719, 123] on td "Contract" at bounding box center [785, 125] width 234 height 28
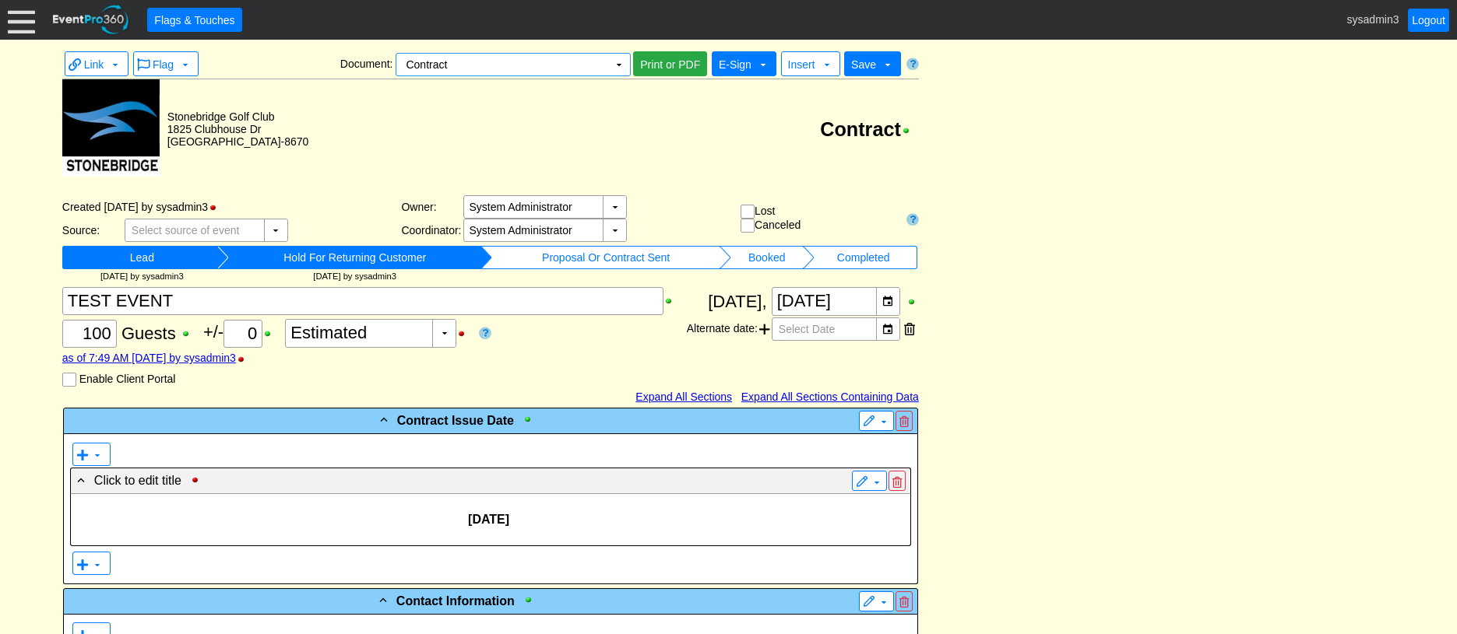
click at [752, 65] on span "E-Sign" at bounding box center [734, 64] width 39 height 16
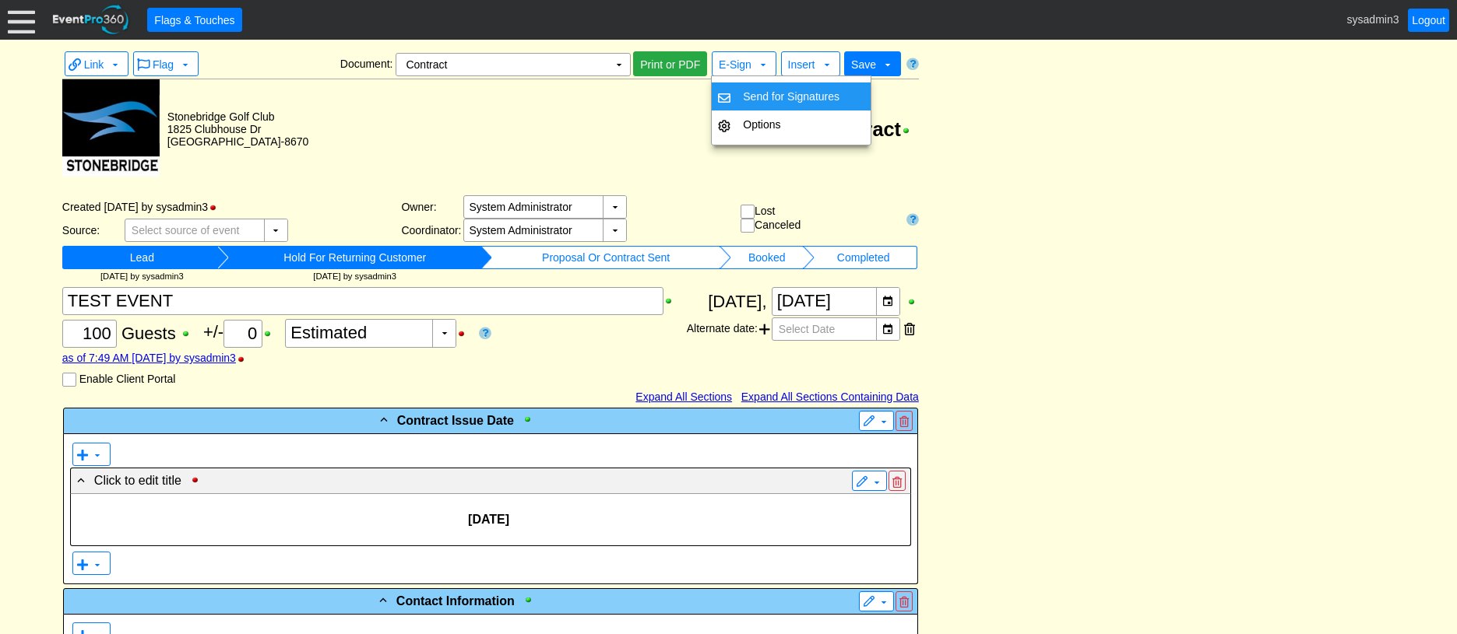
click at [750, 90] on td "Send for Signatures" at bounding box center [790, 97] width 109 height 28
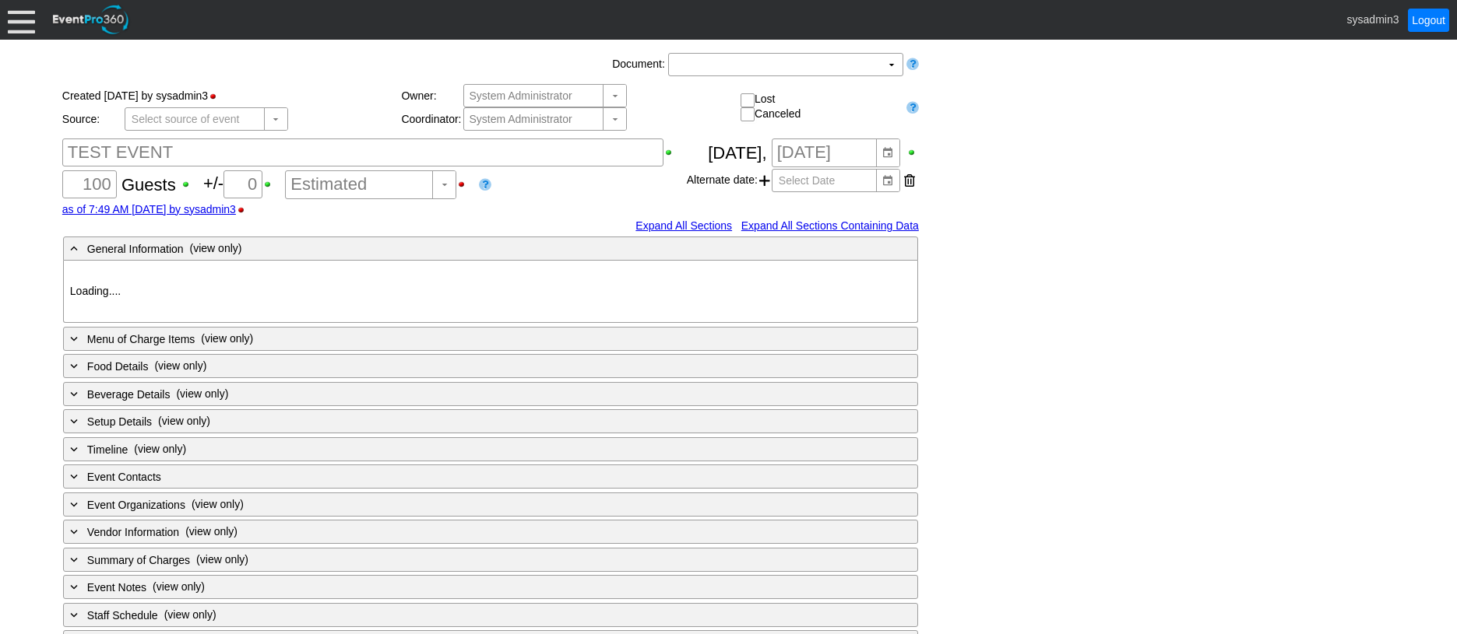
type input "Stonebridge GC"
type input "Fundraiser"
